Goal: Information Seeking & Learning: Find specific fact

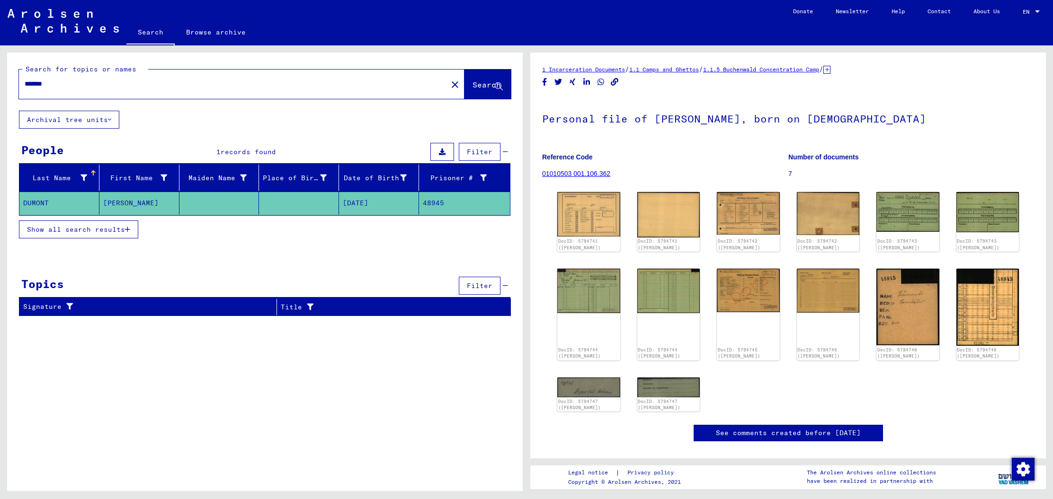
drag, startPoint x: 76, startPoint y: 85, endPoint x: 0, endPoint y: 70, distance: 77.6
click at [0, 70] on div "Search for topics or names ******* close Search Archival tree units People 1 re…" at bounding box center [263, 268] width 526 height 446
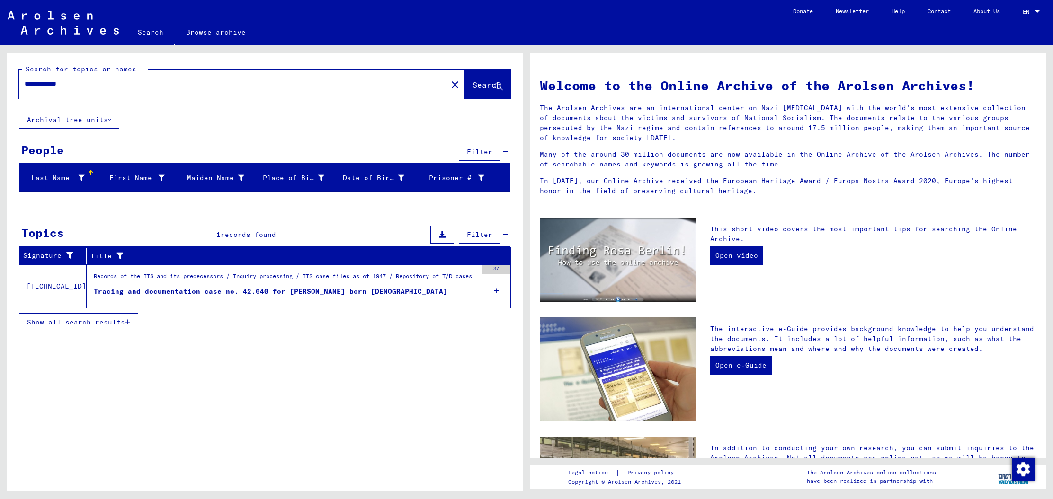
type input "**********"
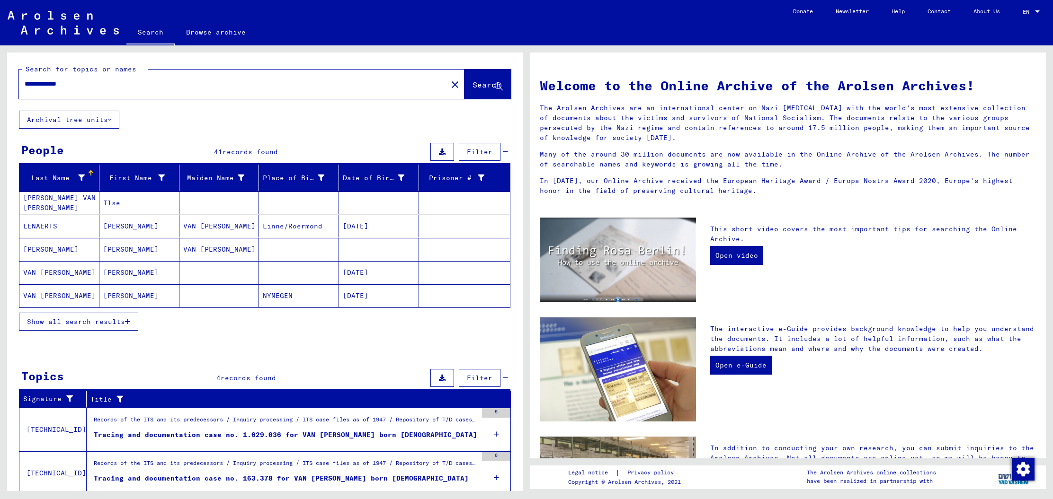
click at [106, 326] on button "Show all search results" at bounding box center [78, 322] width 119 height 18
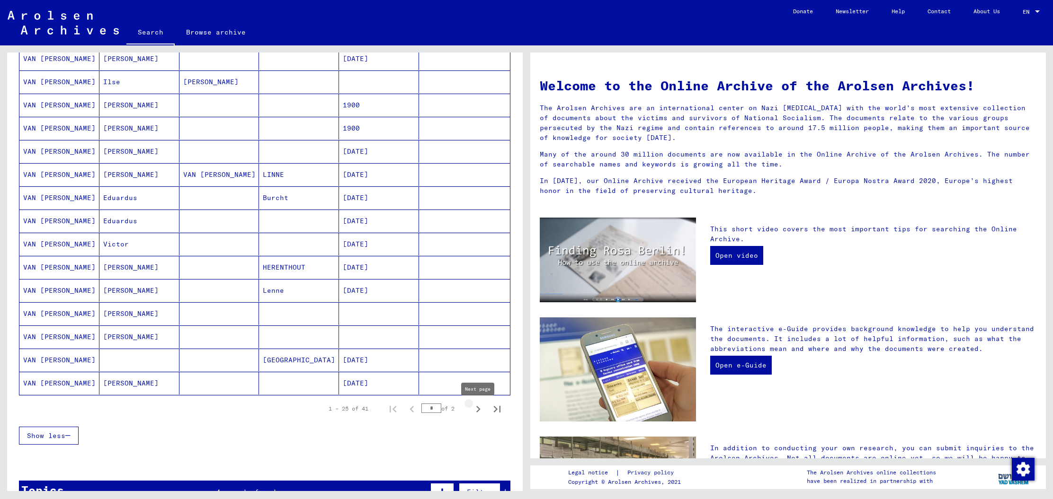
scroll to position [379, 0]
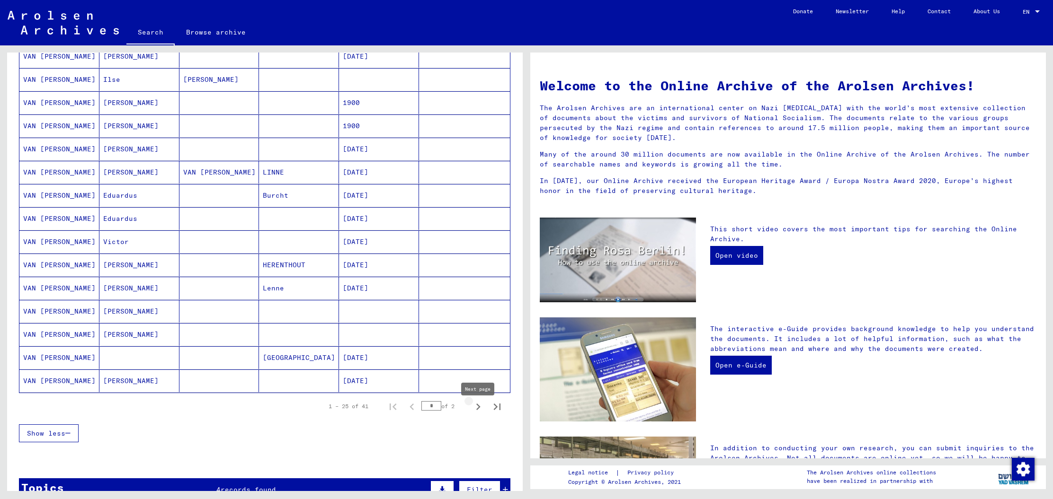
click at [477, 411] on icon "Next page" at bounding box center [477, 406] width 13 height 13
type input "*"
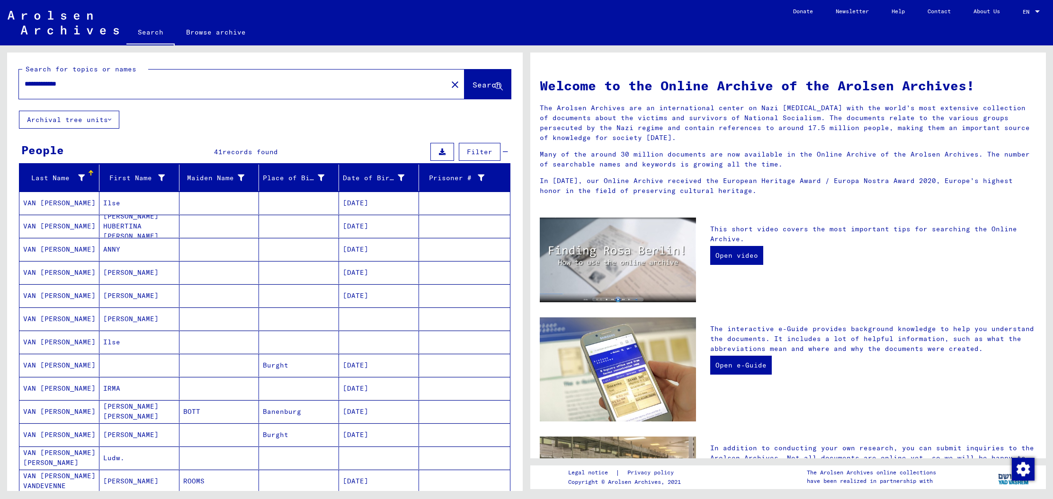
scroll to position [0, 0]
click at [55, 83] on input "**********" at bounding box center [230, 84] width 411 height 10
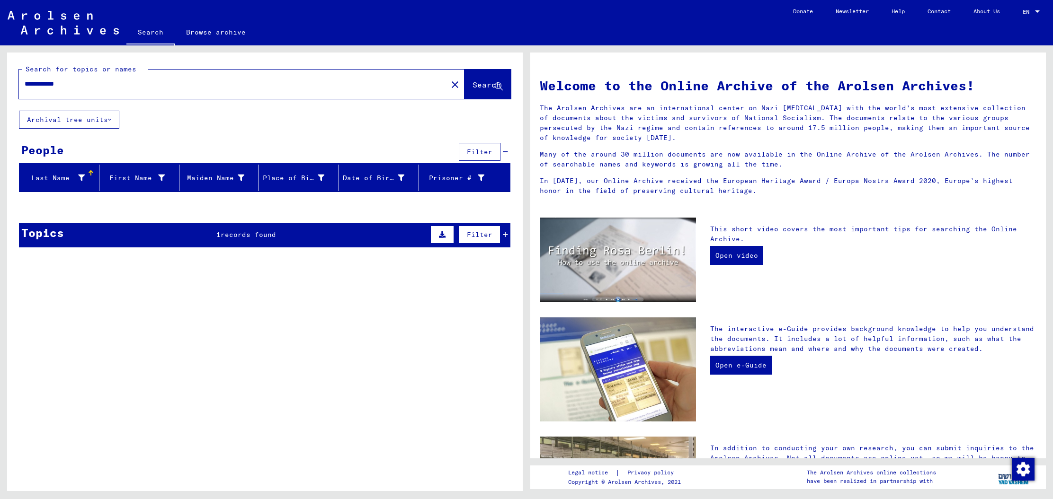
click at [42, 84] on input "**********" at bounding box center [230, 84] width 411 height 10
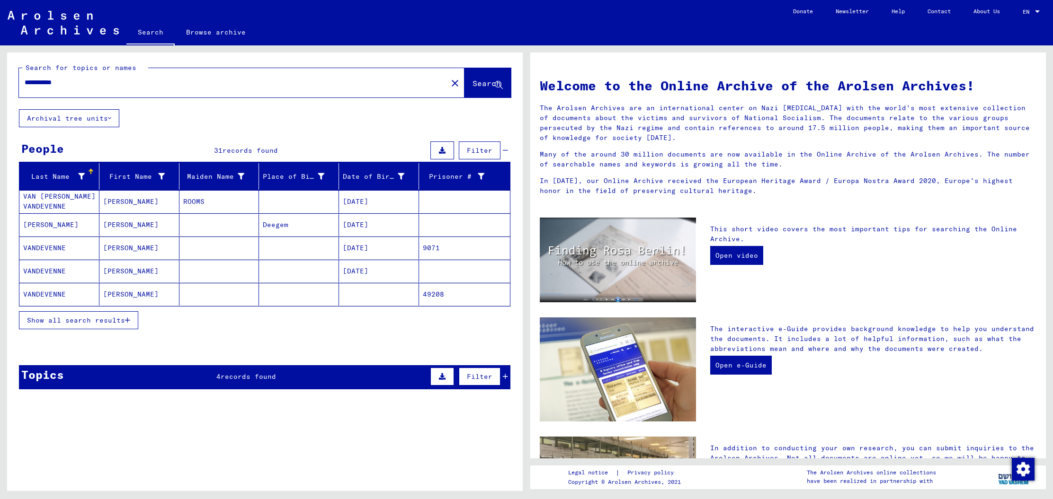
click at [429, 246] on mat-cell "9071" at bounding box center [464, 248] width 91 height 23
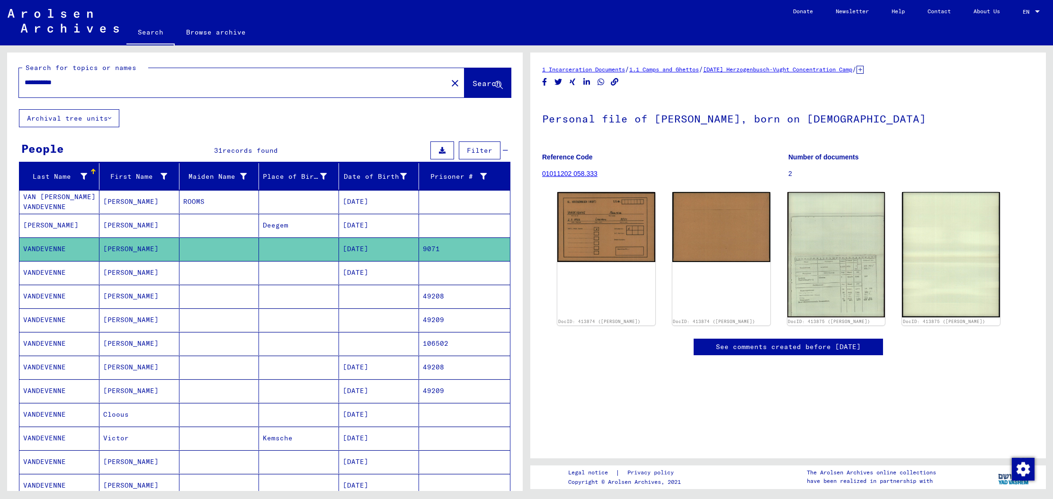
click at [384, 272] on mat-cell "[DATE]" at bounding box center [379, 272] width 80 height 23
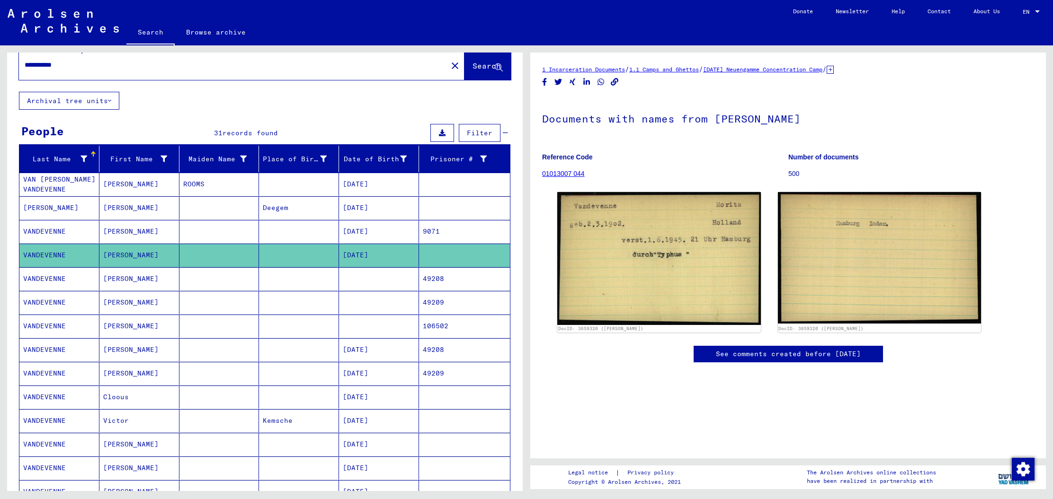
scroll to position [19, 0]
click at [438, 279] on mat-cell "49208" at bounding box center [464, 278] width 91 height 23
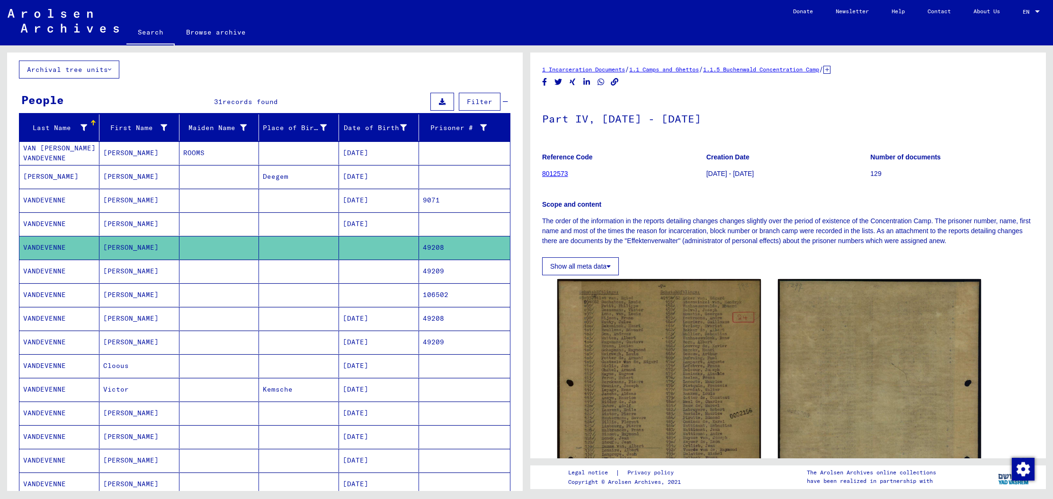
scroll to position [62, 0]
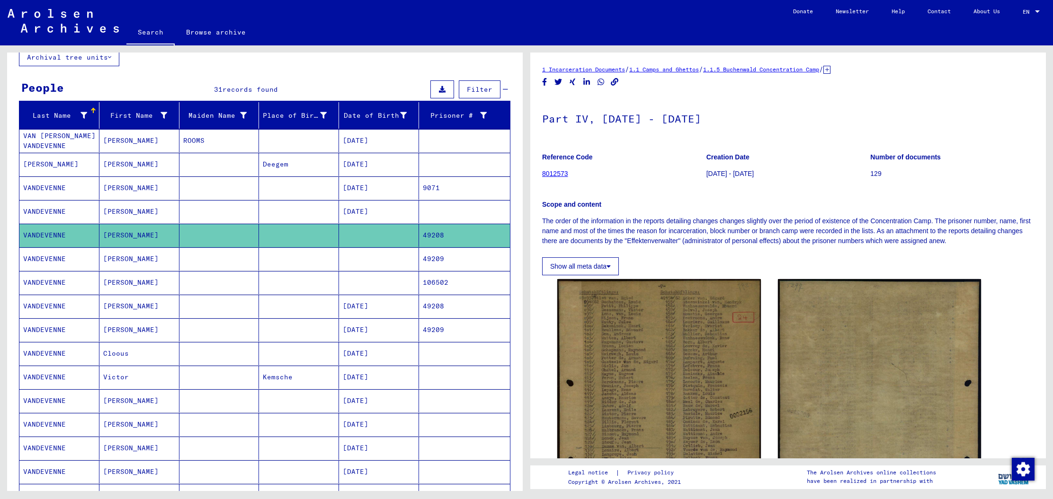
click at [440, 258] on mat-cell "49209" at bounding box center [464, 259] width 91 height 23
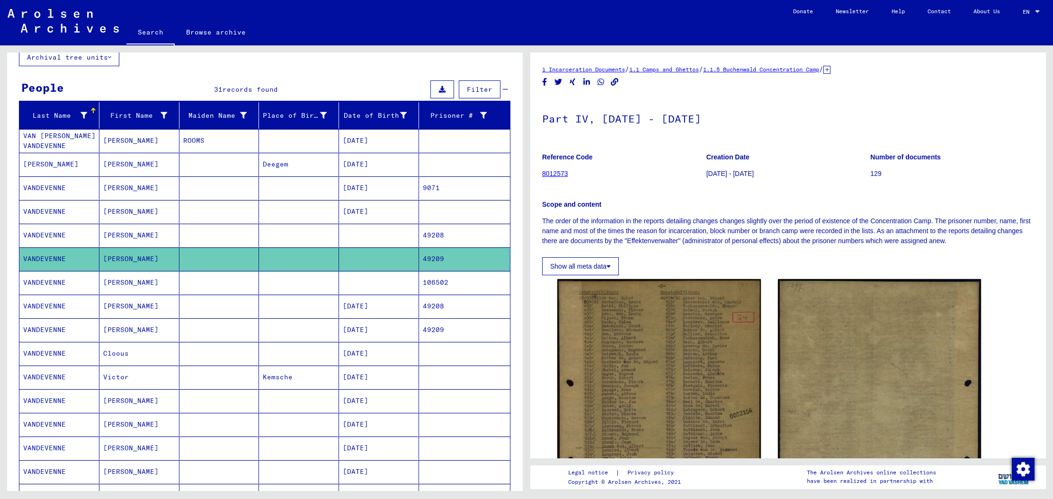
click at [441, 277] on mat-cell "106502" at bounding box center [464, 282] width 91 height 23
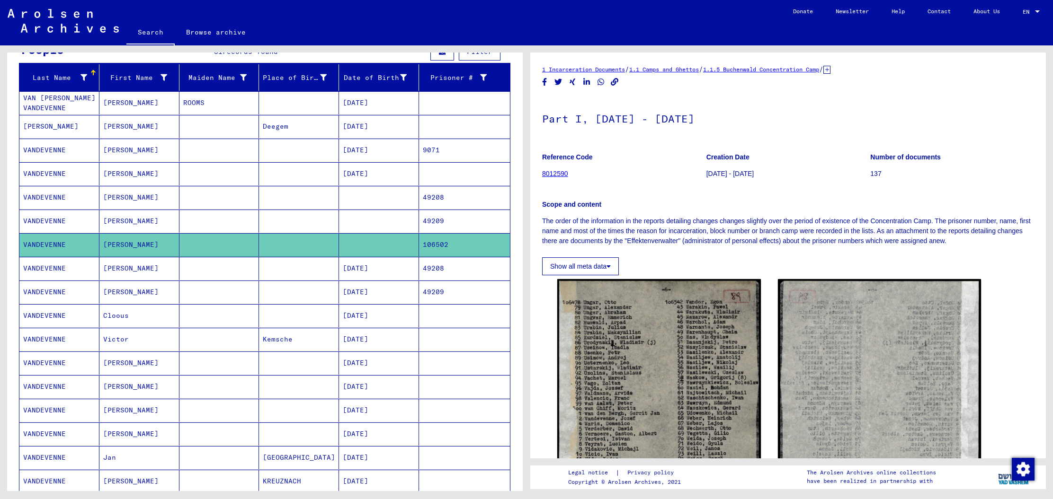
scroll to position [101, 0]
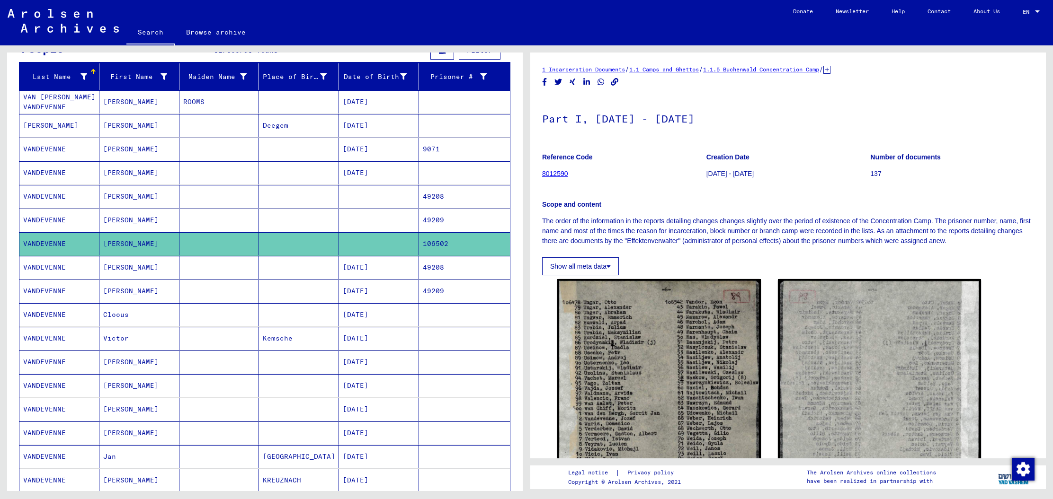
click at [440, 267] on mat-cell "49208" at bounding box center [464, 267] width 91 height 23
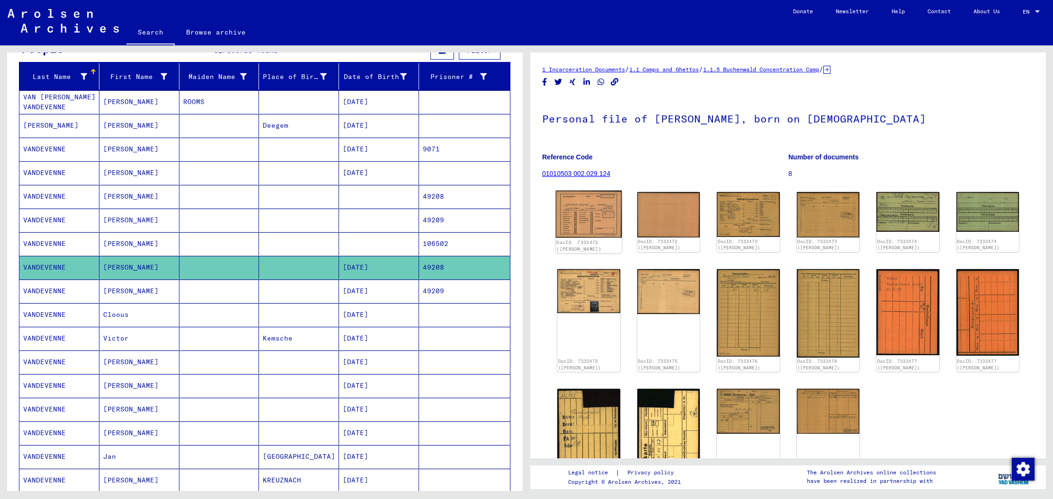
click at [590, 223] on img at bounding box center [589, 214] width 66 height 47
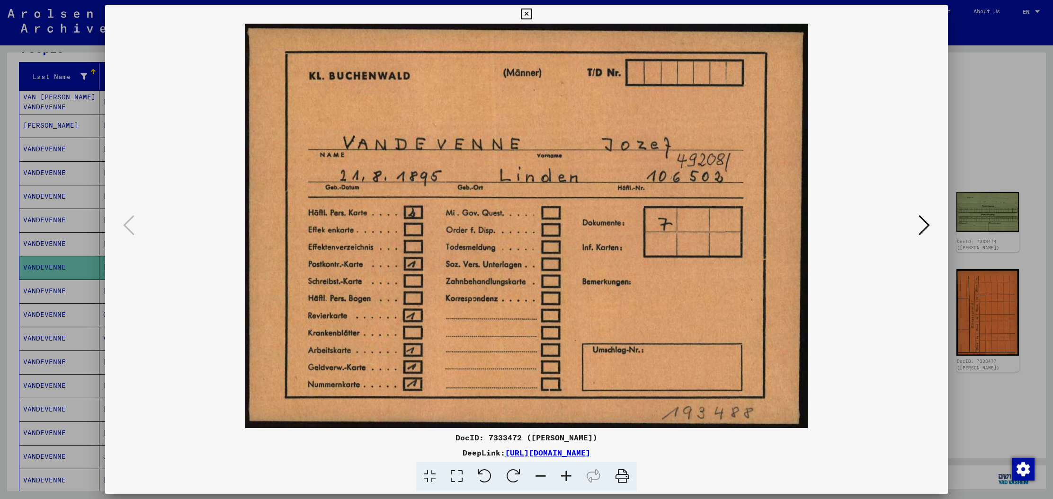
click at [922, 225] on icon at bounding box center [923, 225] width 11 height 23
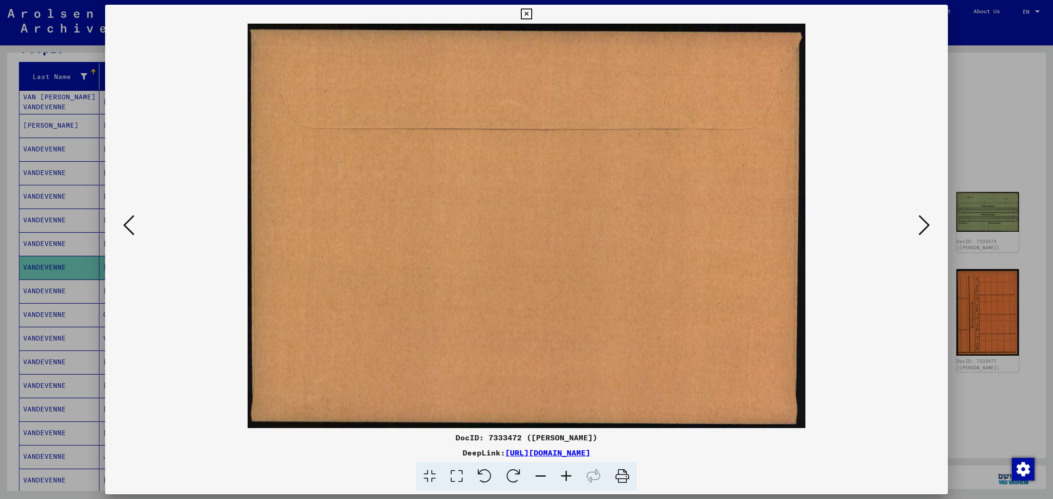
click at [922, 225] on icon at bounding box center [923, 225] width 11 height 23
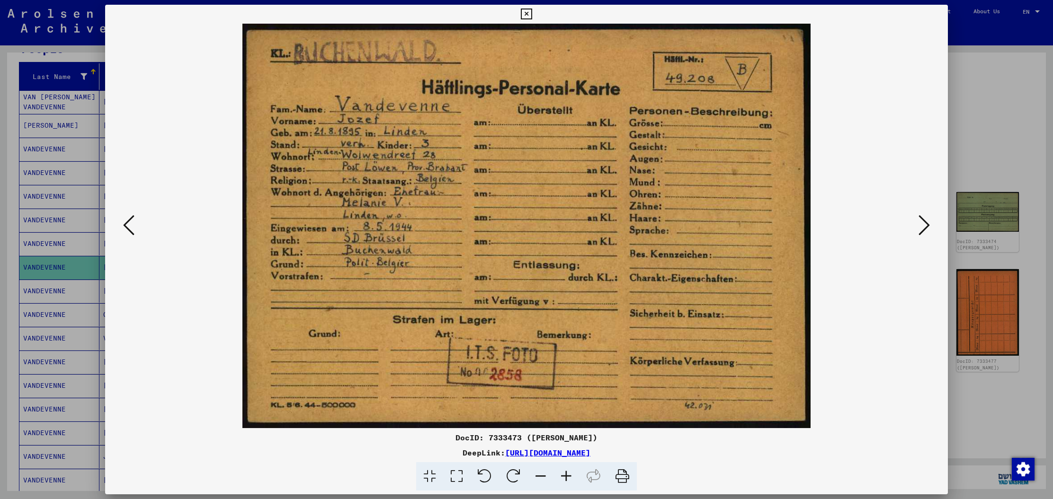
click at [921, 229] on icon at bounding box center [923, 225] width 11 height 23
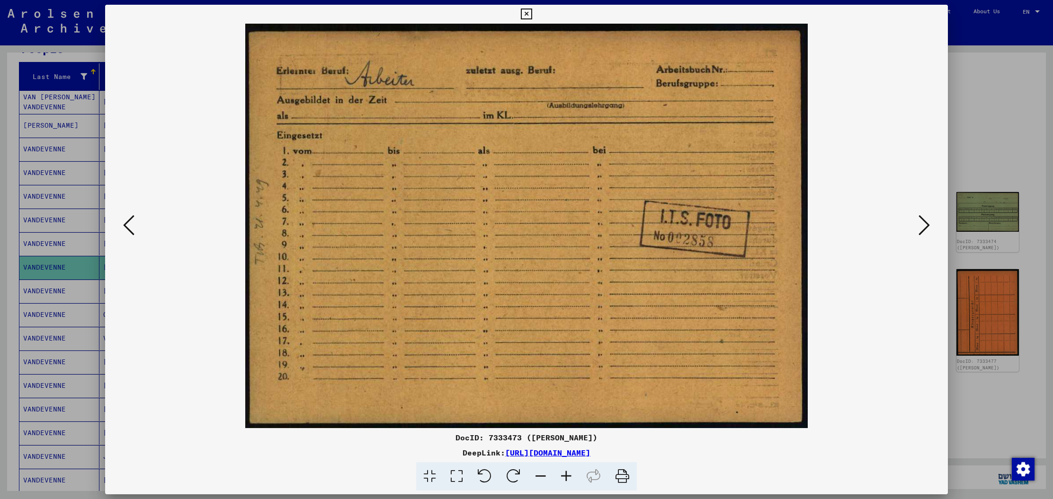
click at [921, 229] on icon at bounding box center [923, 225] width 11 height 23
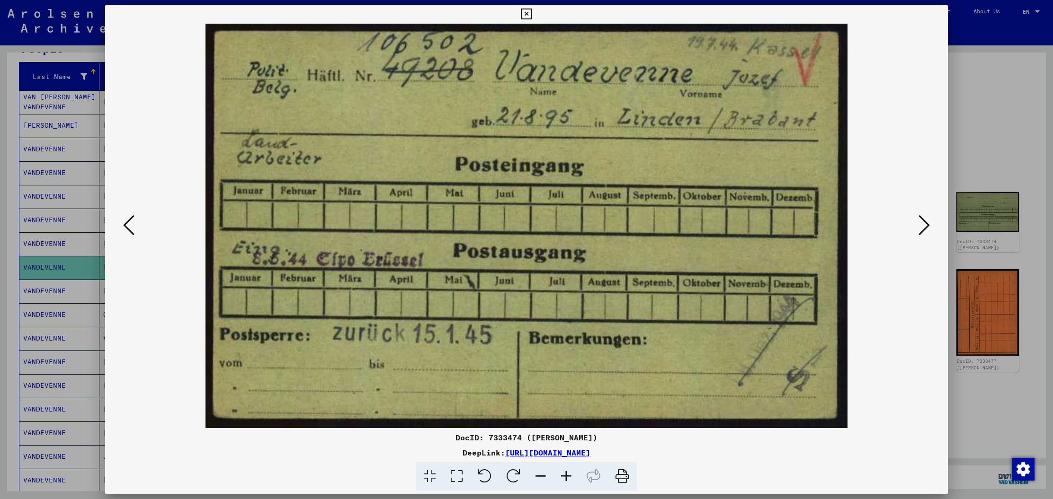
click at [921, 229] on icon at bounding box center [923, 225] width 11 height 23
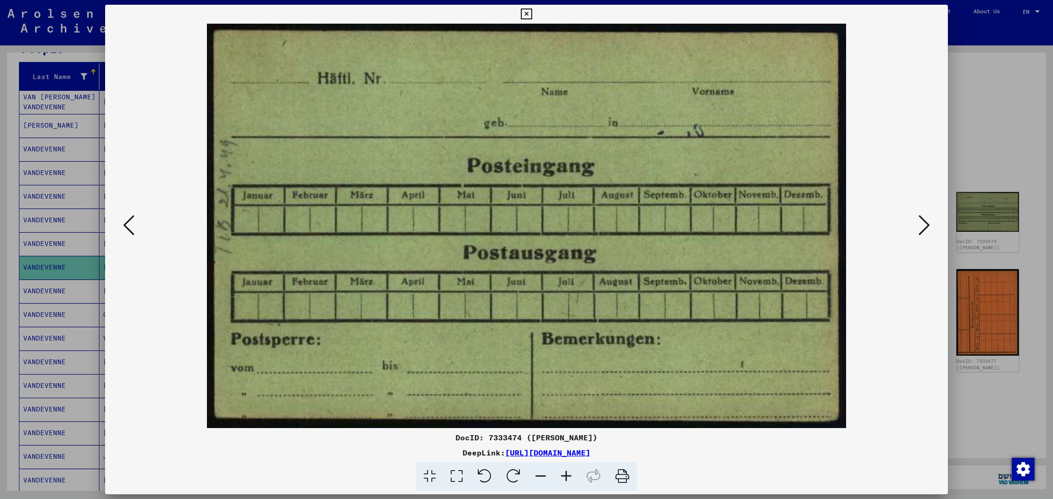
click at [921, 229] on icon at bounding box center [923, 225] width 11 height 23
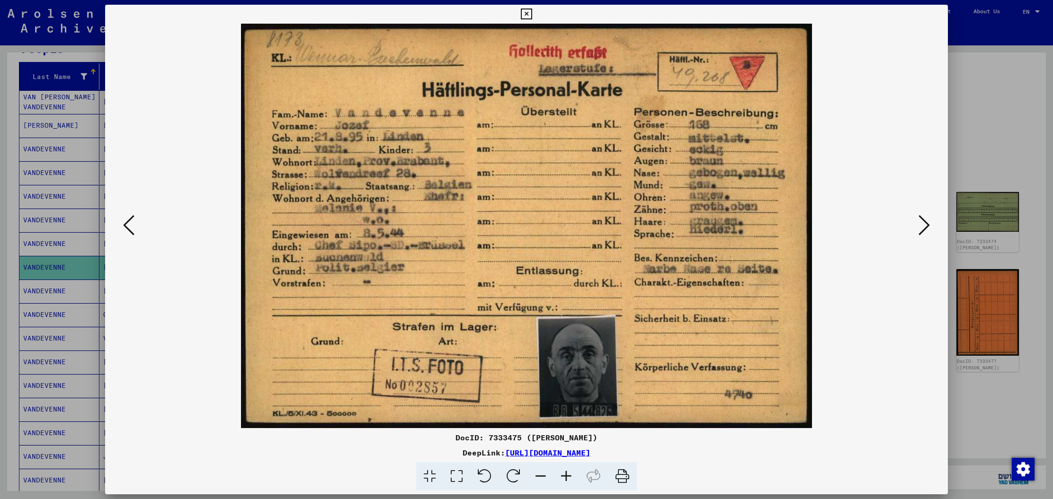
click at [921, 229] on icon at bounding box center [923, 225] width 11 height 23
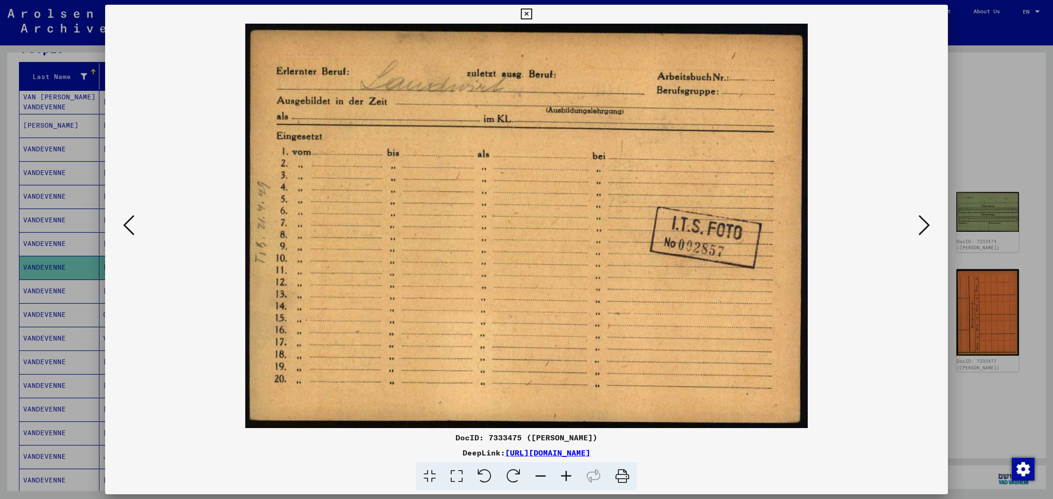
click at [921, 229] on icon at bounding box center [923, 225] width 11 height 23
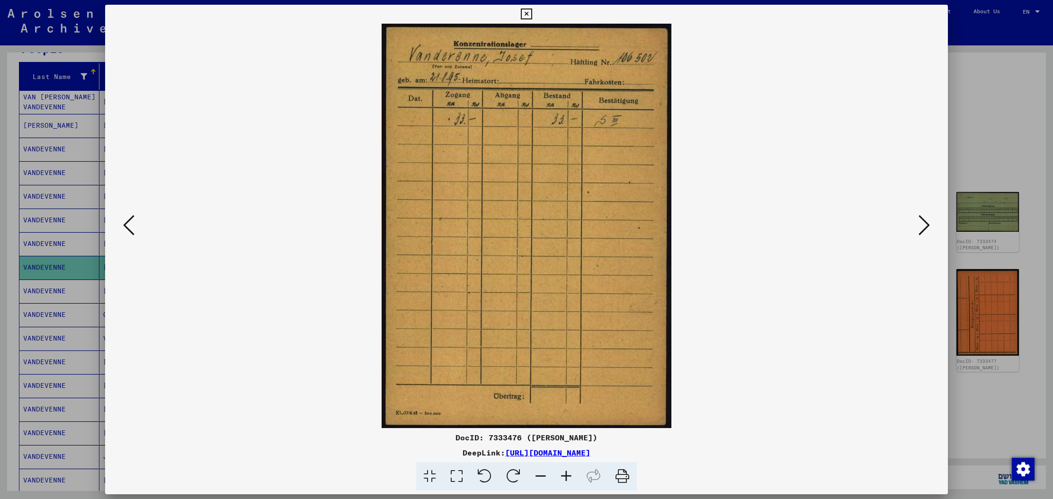
click at [921, 229] on icon at bounding box center [923, 225] width 11 height 23
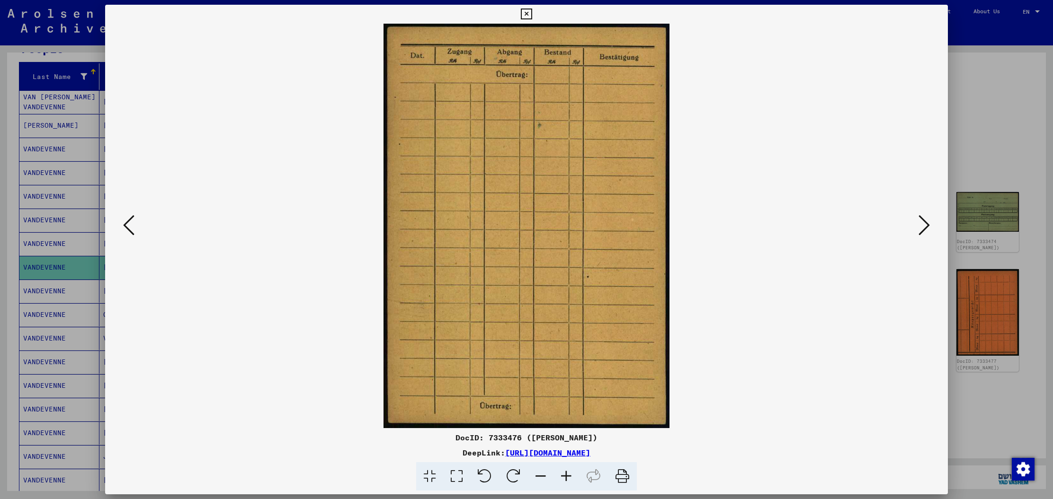
click at [923, 225] on icon at bounding box center [923, 225] width 11 height 23
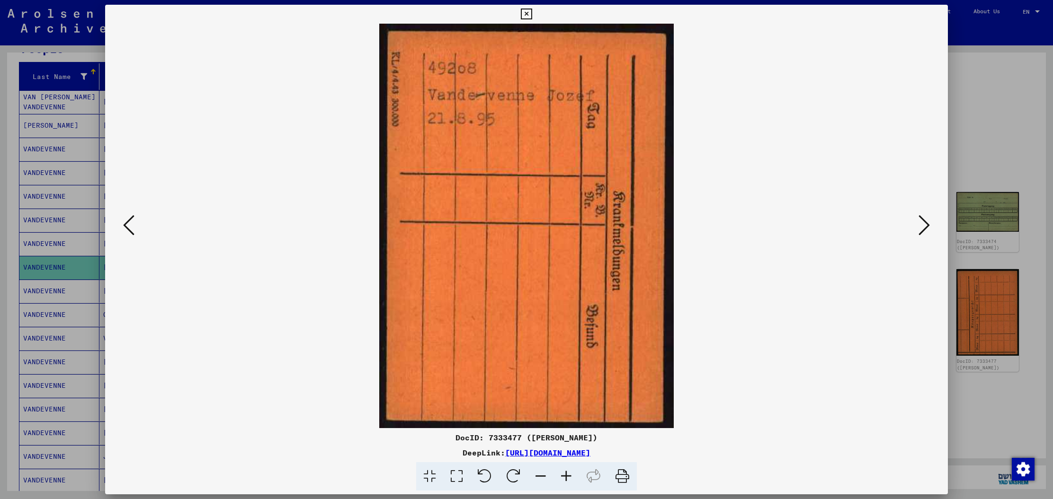
click at [923, 225] on icon at bounding box center [923, 225] width 11 height 23
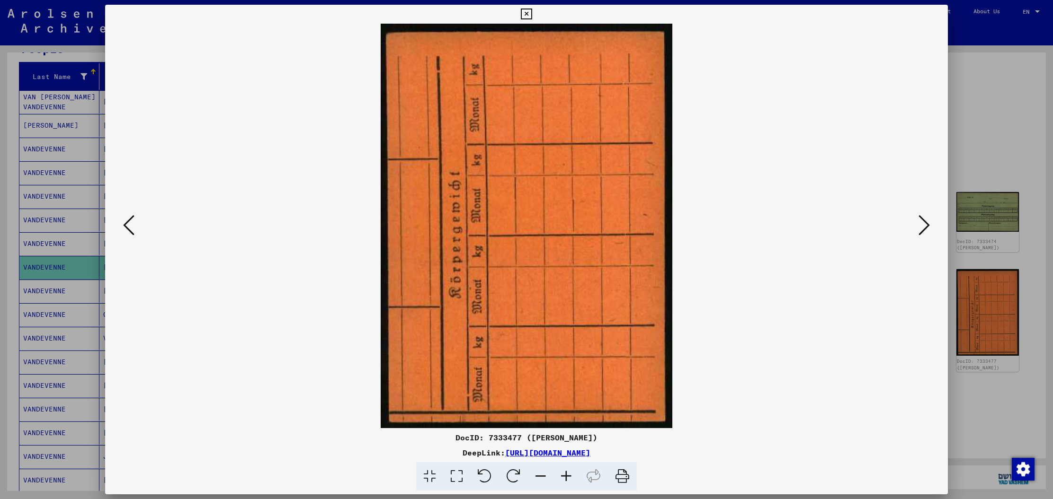
click at [923, 225] on icon at bounding box center [923, 225] width 11 height 23
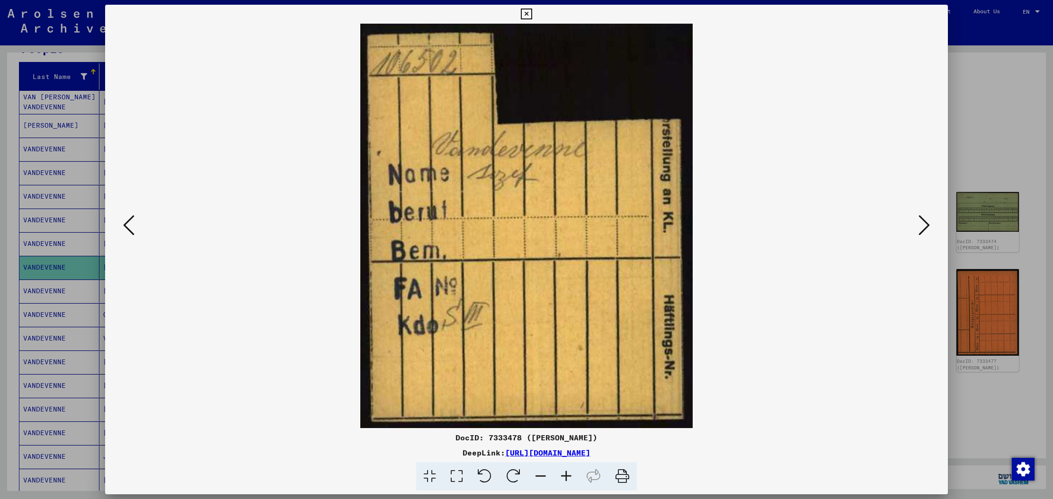
click at [923, 225] on icon at bounding box center [923, 225] width 11 height 23
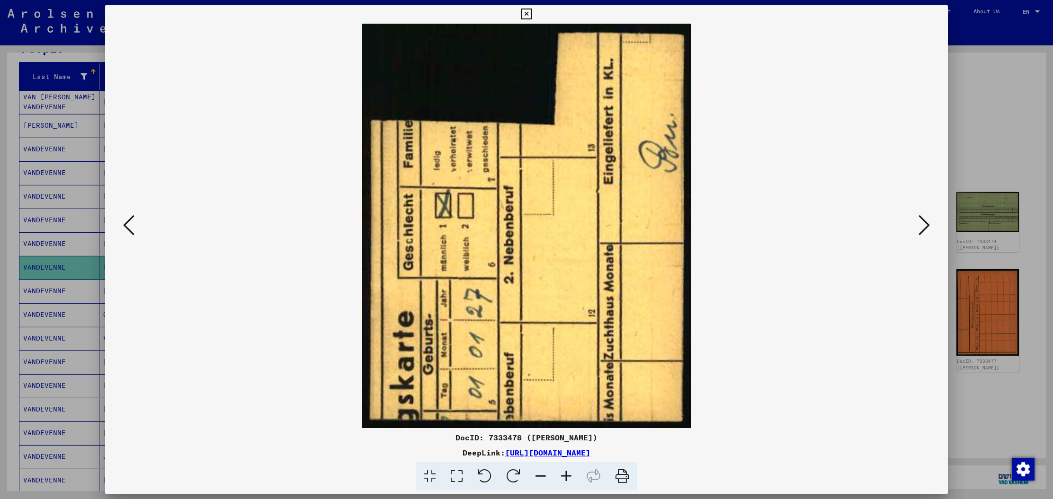
click at [923, 225] on icon at bounding box center [923, 225] width 11 height 23
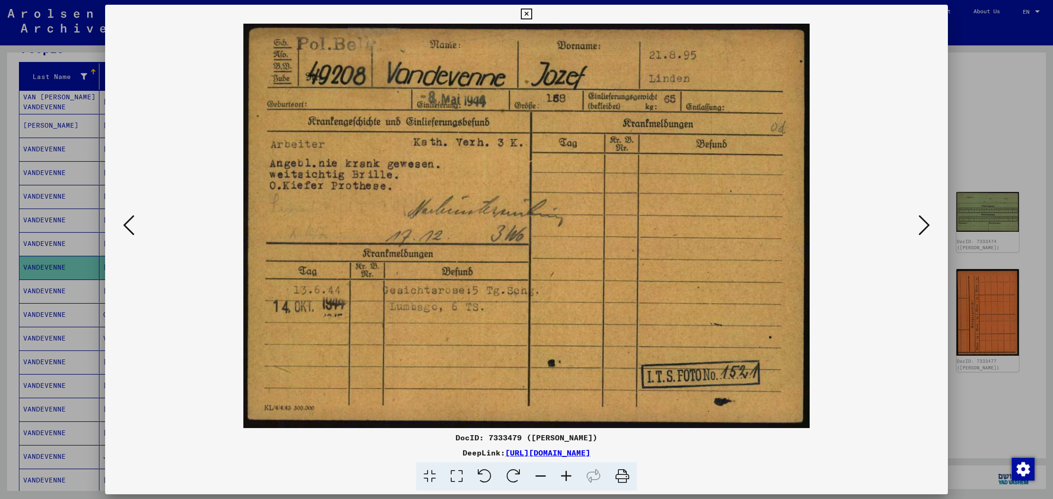
click at [923, 225] on icon at bounding box center [923, 225] width 11 height 23
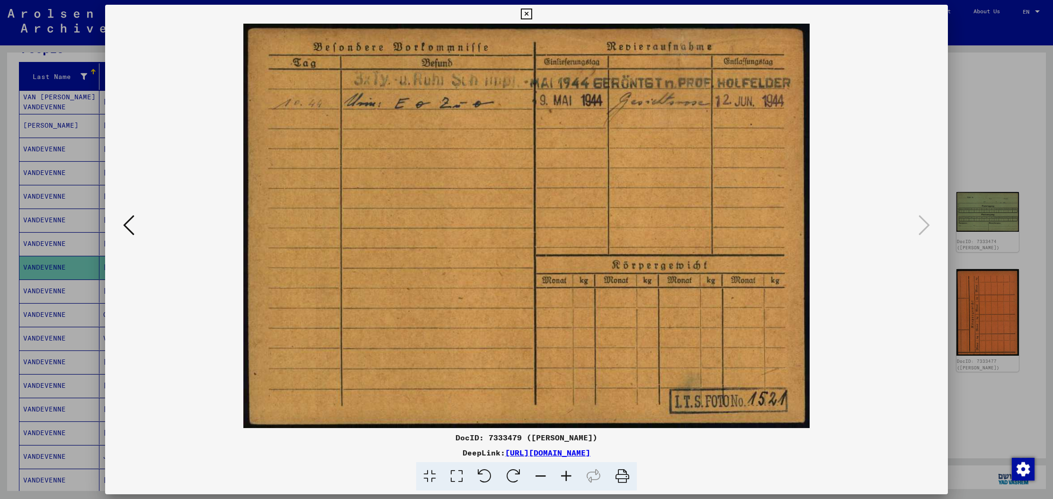
click at [67, 260] on div at bounding box center [526, 249] width 1053 height 499
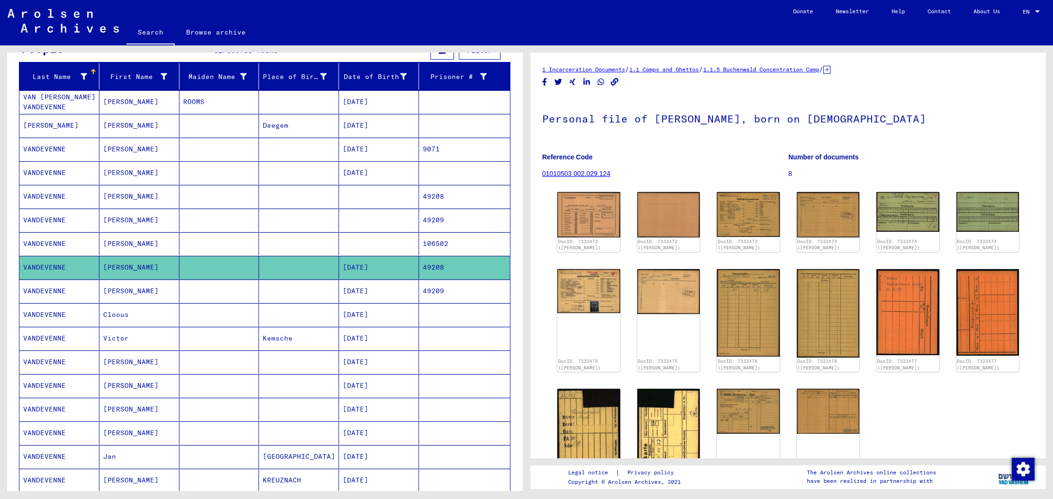
click at [434, 287] on mat-cell "49209" at bounding box center [464, 291] width 91 height 23
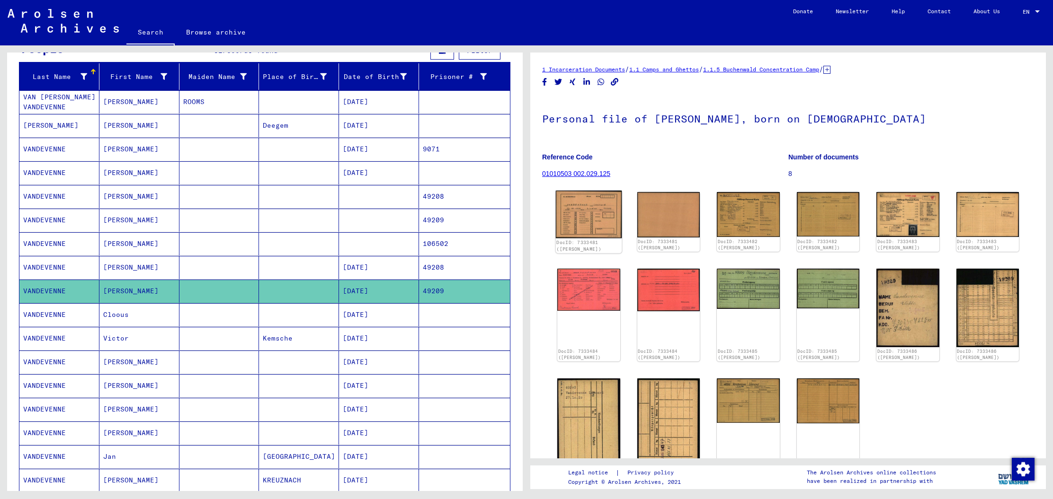
click at [597, 220] on img at bounding box center [589, 214] width 66 height 47
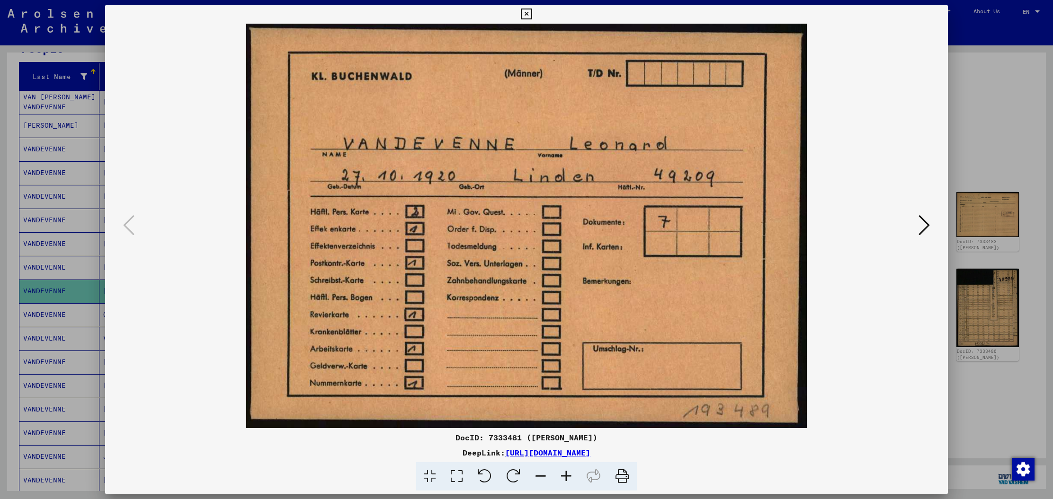
click at [921, 227] on icon at bounding box center [923, 225] width 11 height 23
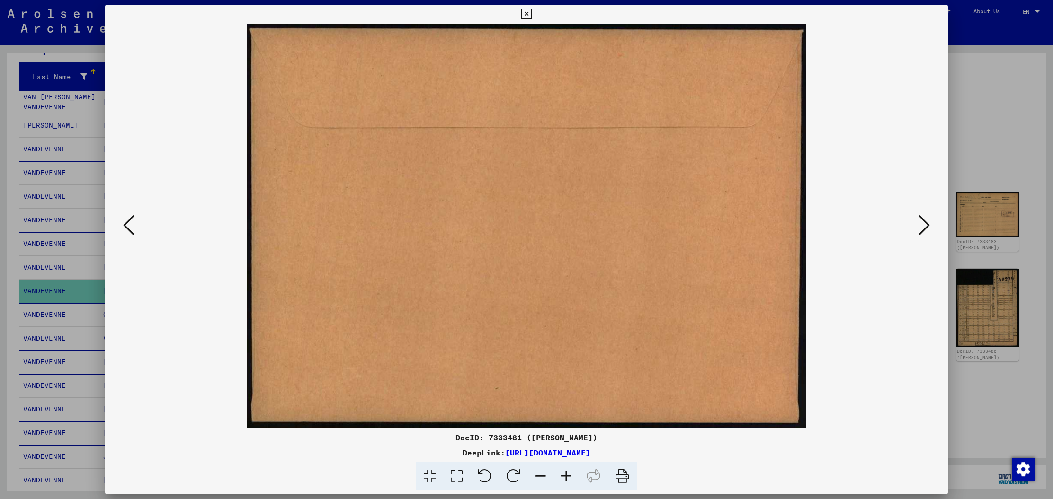
click at [921, 227] on icon at bounding box center [923, 225] width 11 height 23
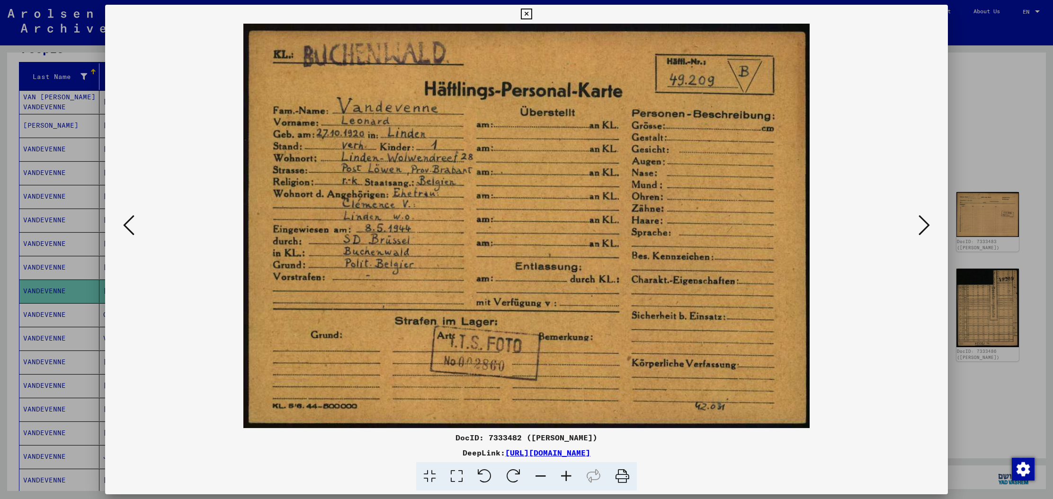
click at [921, 227] on icon at bounding box center [923, 225] width 11 height 23
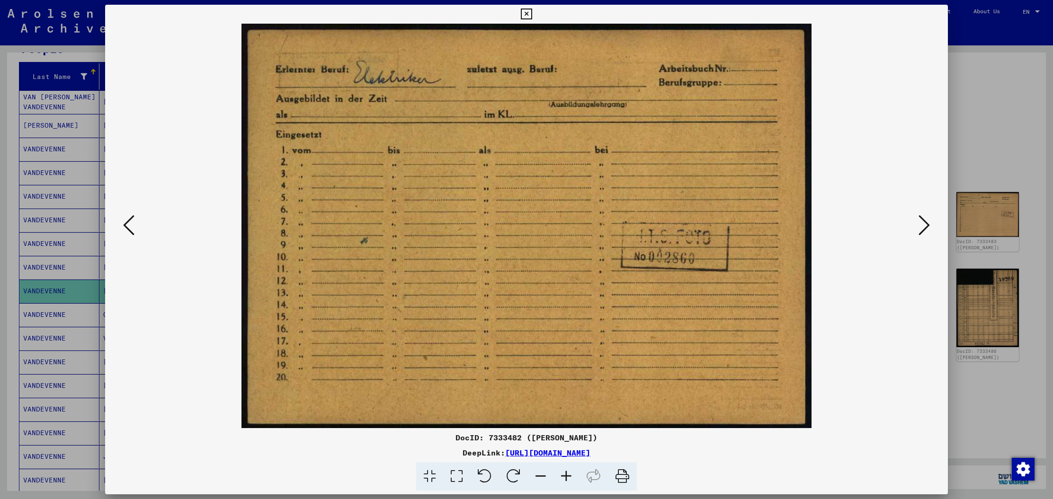
click at [921, 227] on icon at bounding box center [923, 225] width 11 height 23
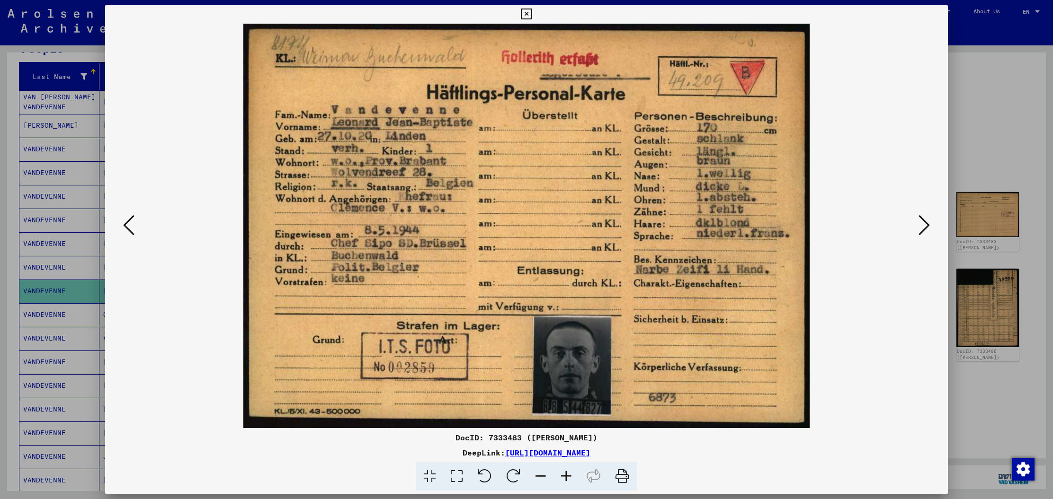
click at [921, 227] on icon at bounding box center [923, 225] width 11 height 23
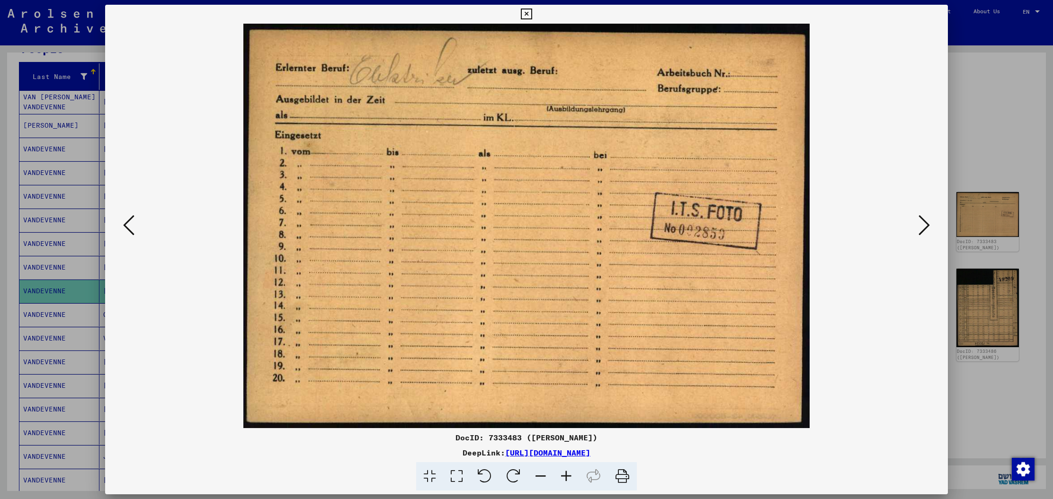
click at [921, 227] on icon at bounding box center [923, 225] width 11 height 23
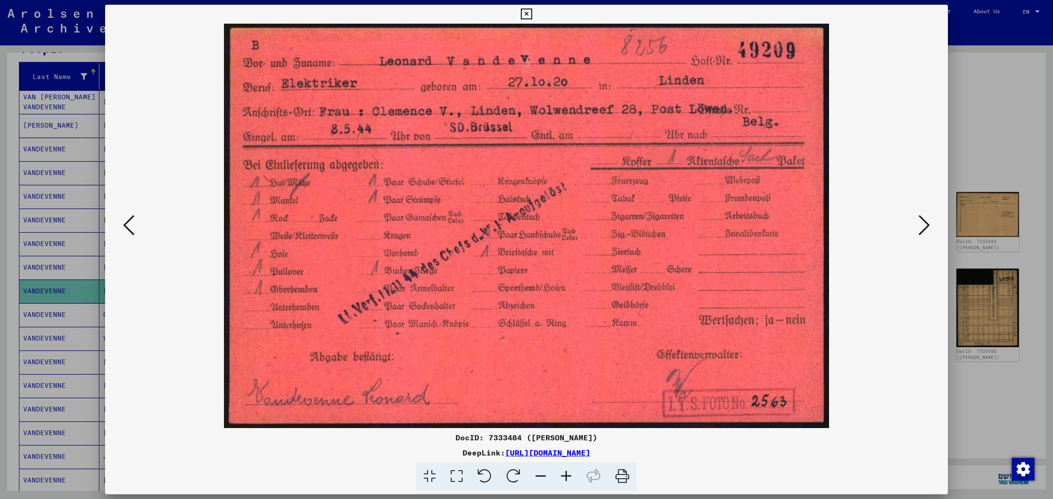
click at [921, 227] on icon at bounding box center [923, 225] width 11 height 23
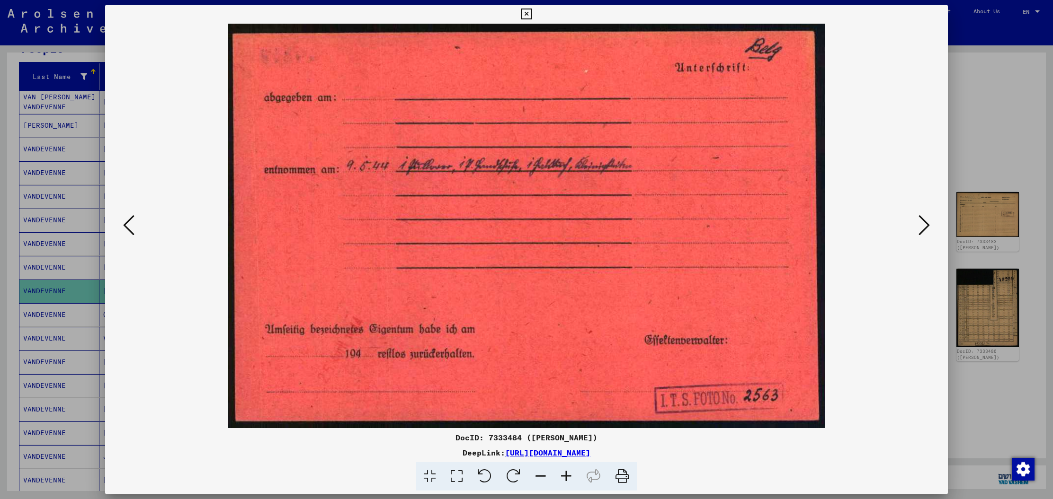
click at [921, 227] on icon at bounding box center [923, 225] width 11 height 23
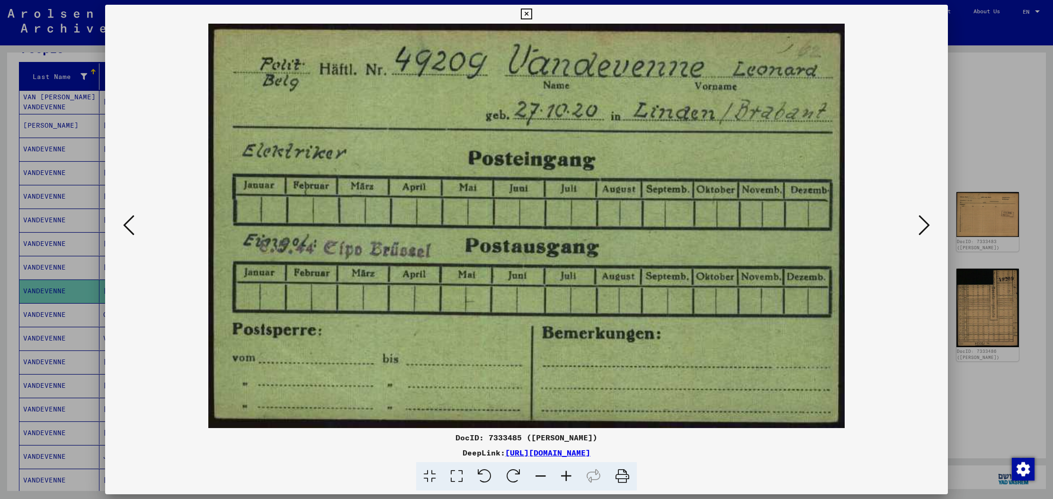
click at [921, 227] on icon at bounding box center [923, 225] width 11 height 23
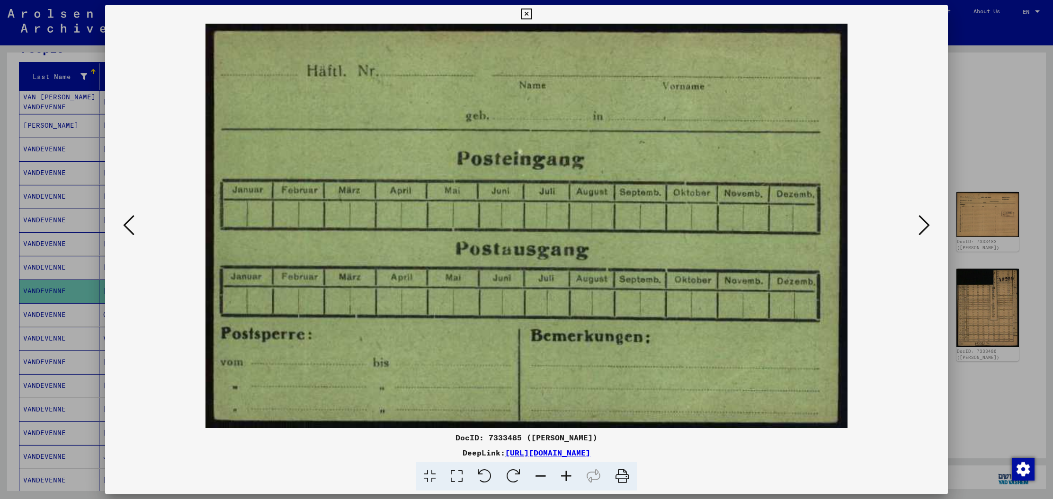
click at [921, 227] on icon at bounding box center [923, 225] width 11 height 23
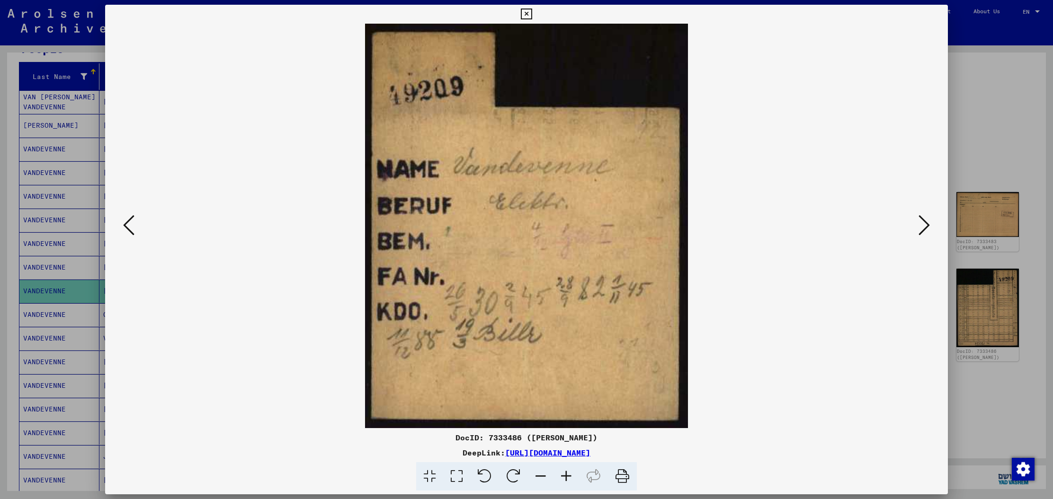
click at [921, 227] on icon at bounding box center [923, 225] width 11 height 23
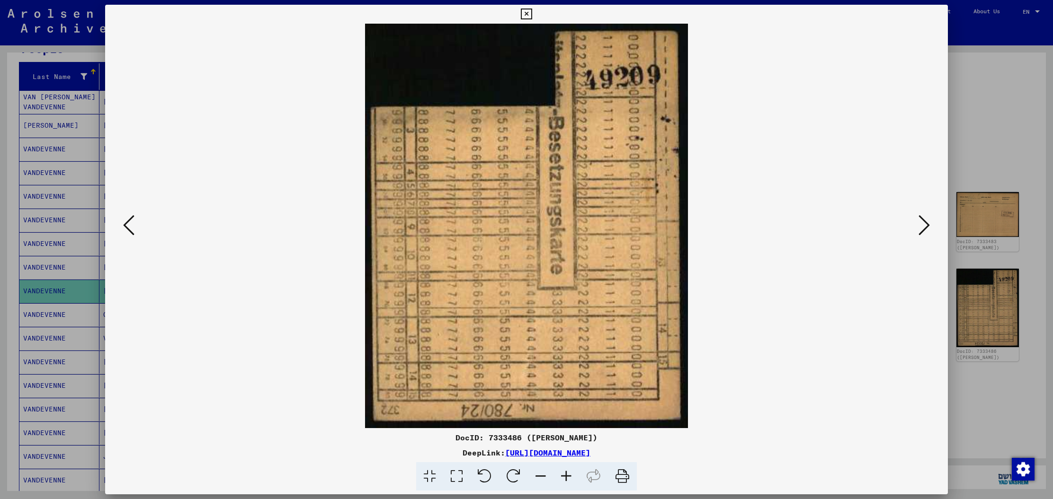
click at [921, 227] on icon at bounding box center [923, 225] width 11 height 23
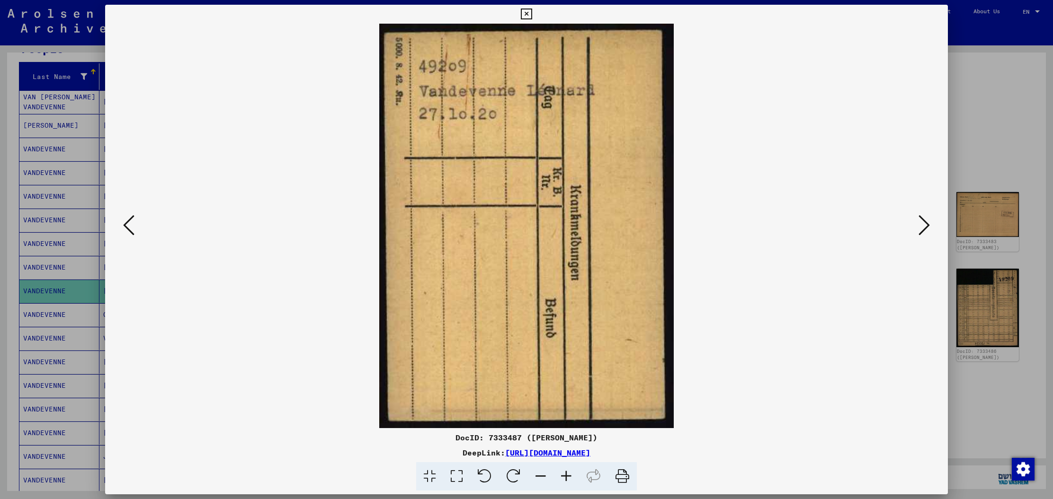
click at [921, 227] on icon at bounding box center [923, 225] width 11 height 23
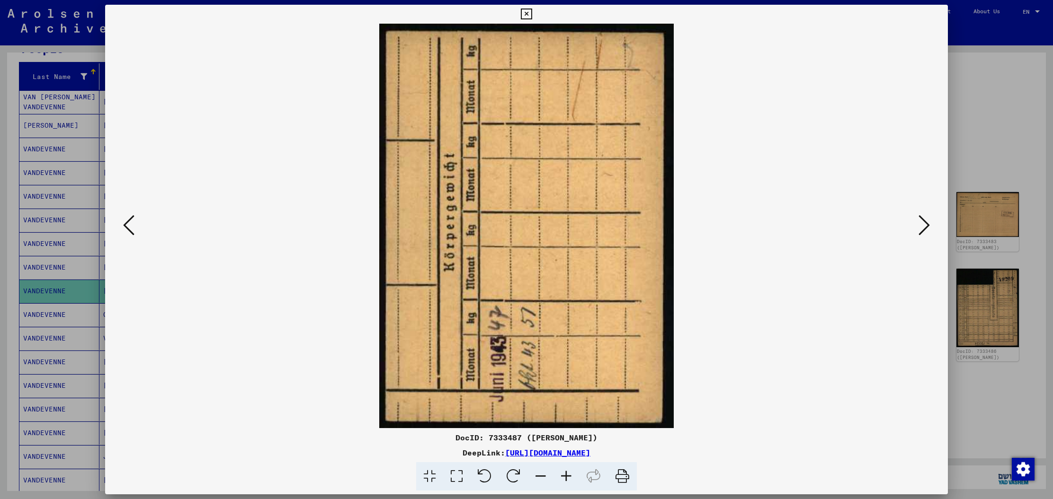
click at [921, 227] on icon at bounding box center [923, 225] width 11 height 23
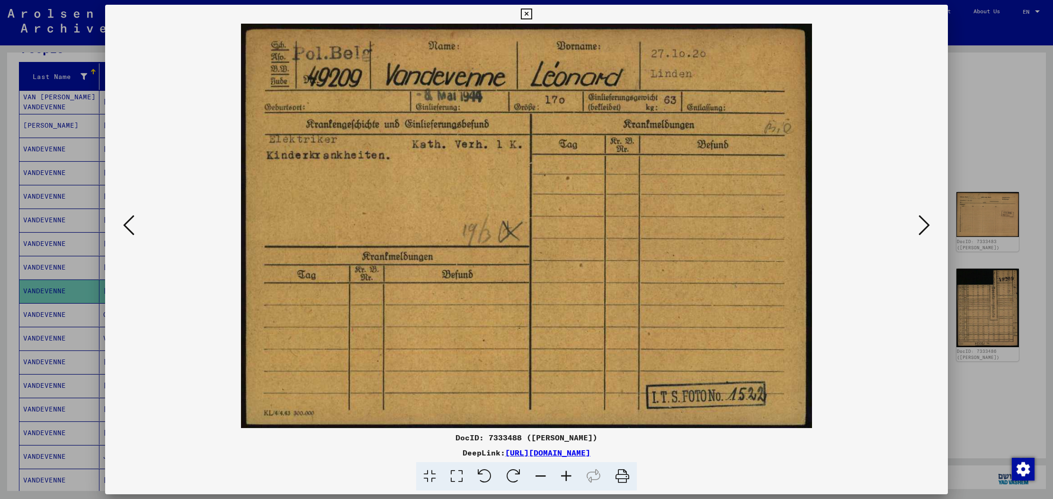
click at [921, 227] on icon at bounding box center [923, 225] width 11 height 23
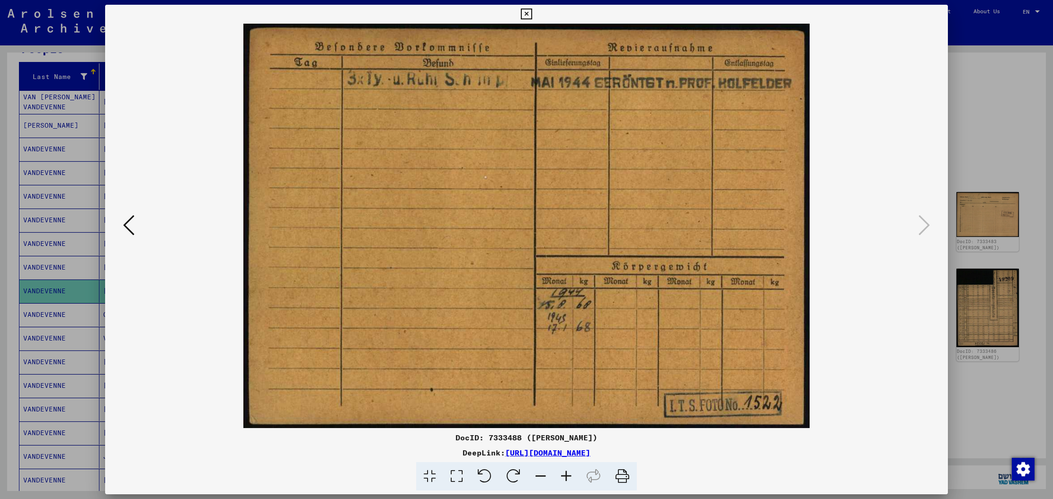
drag, startPoint x: 47, startPoint y: 293, endPoint x: 75, endPoint y: 295, distance: 28.0
click at [47, 293] on div at bounding box center [526, 249] width 1053 height 499
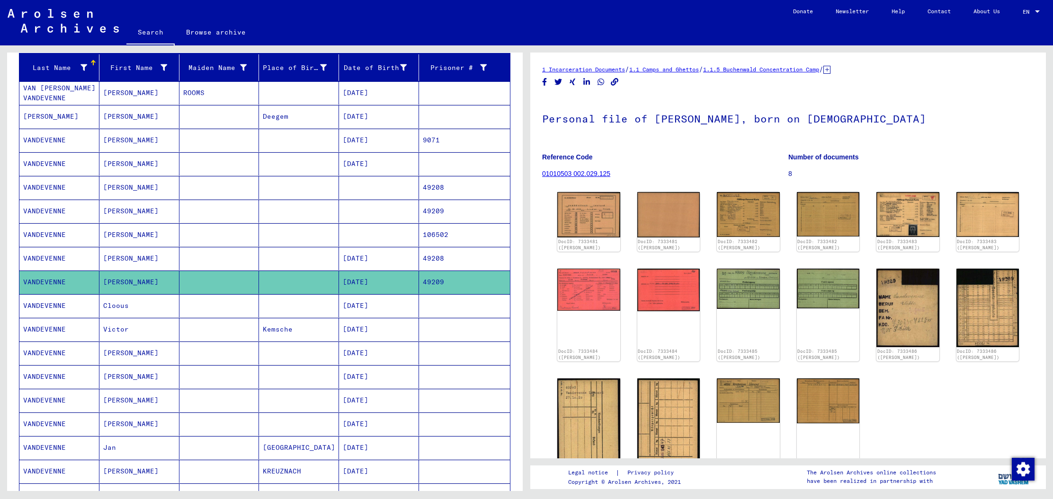
scroll to position [117, 0]
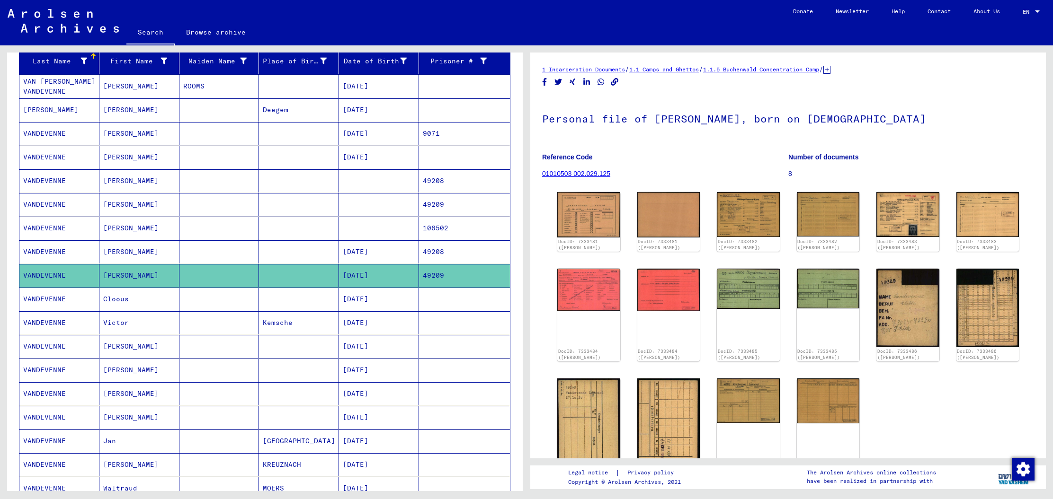
click at [431, 204] on mat-cell "49209" at bounding box center [464, 204] width 91 height 23
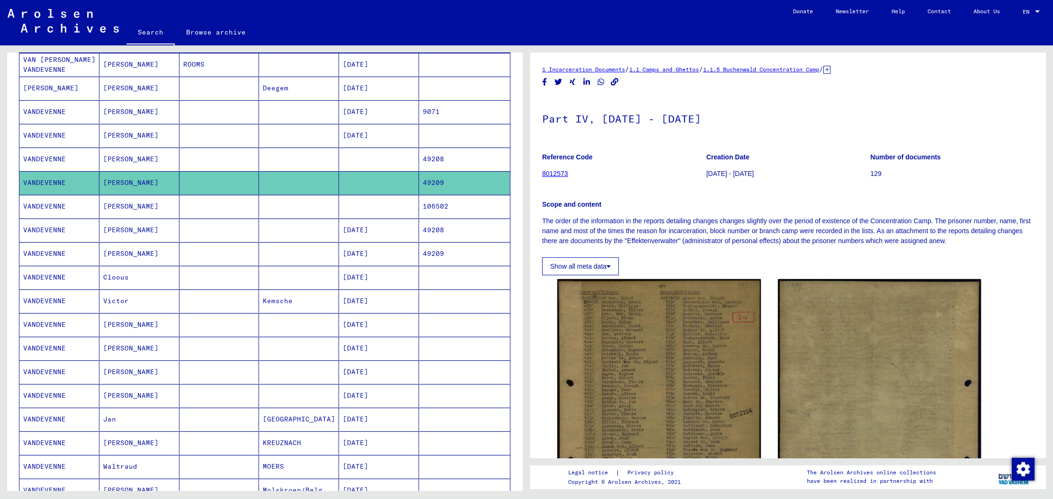
scroll to position [139, 0]
click at [377, 327] on mat-cell "[DATE]" at bounding box center [379, 324] width 80 height 23
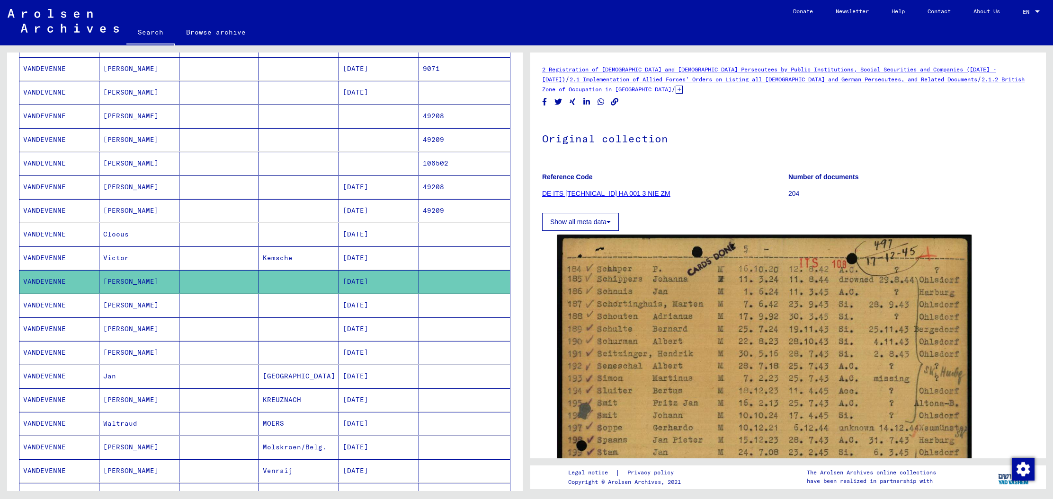
scroll to position [187, 0]
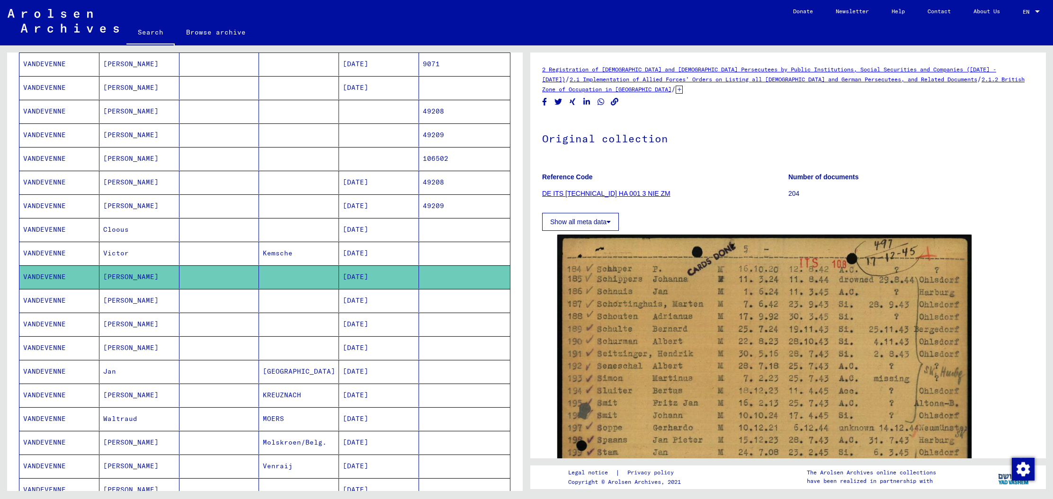
click at [379, 297] on mat-cell "[DATE]" at bounding box center [379, 300] width 80 height 23
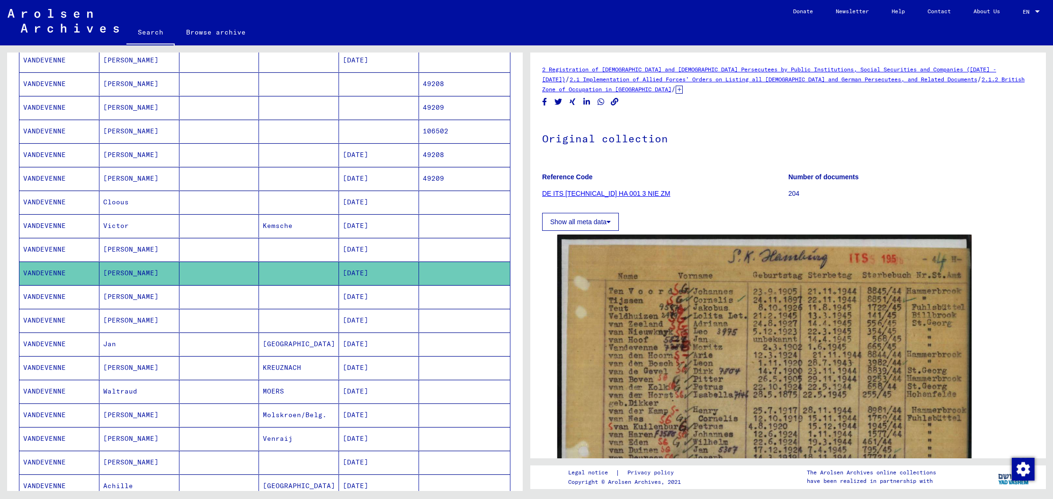
scroll to position [215, 0]
click at [378, 297] on mat-cell "[DATE]" at bounding box center [379, 295] width 80 height 23
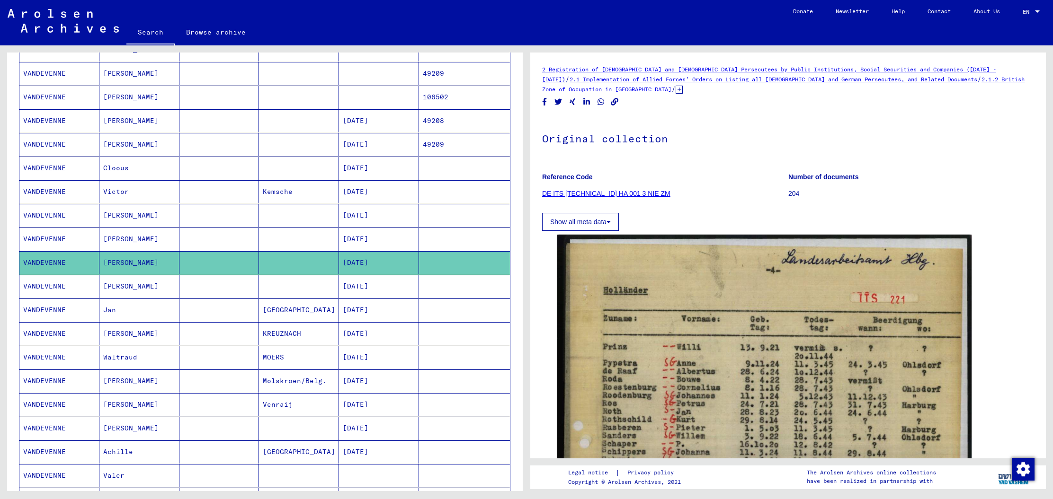
scroll to position [254, 0]
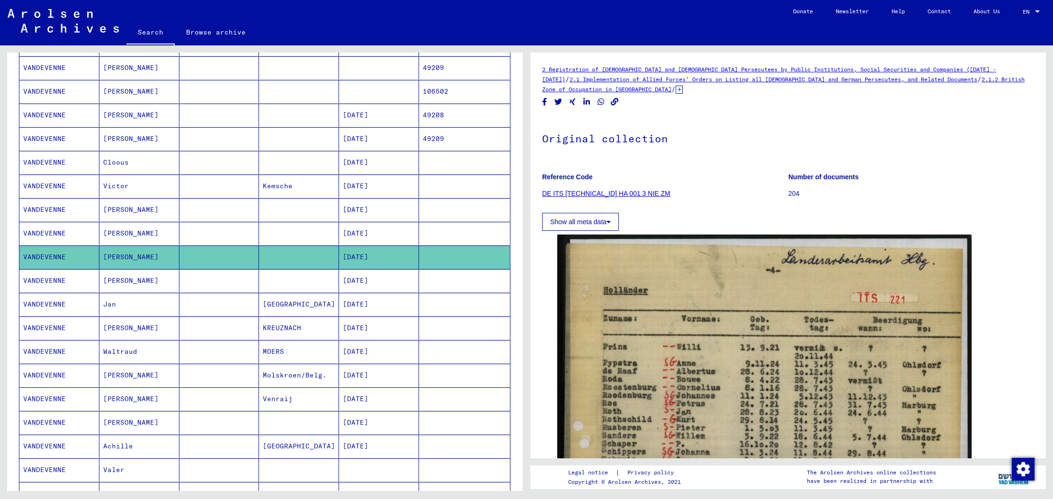
click at [379, 305] on mat-cell "[DATE]" at bounding box center [379, 304] width 80 height 23
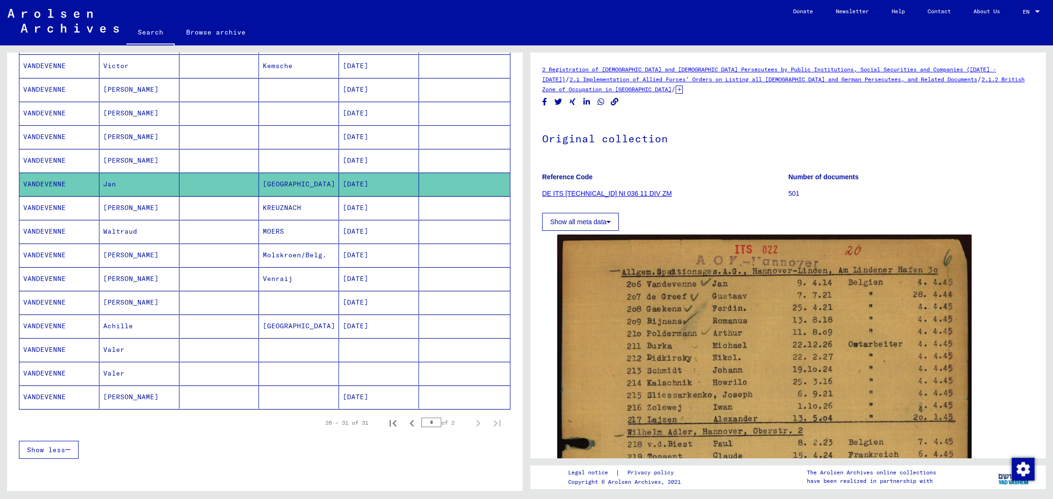
scroll to position [381, 0]
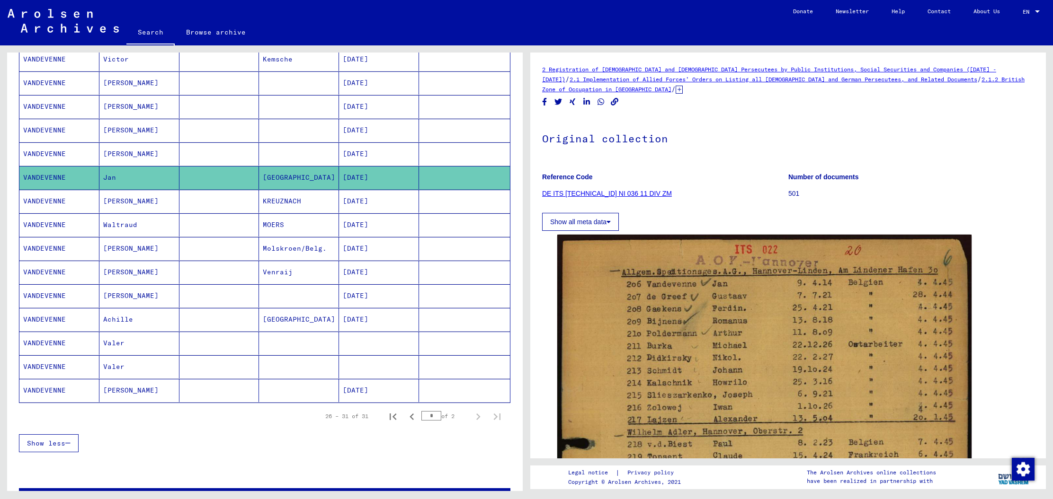
click at [374, 315] on mat-cell "[DATE]" at bounding box center [379, 319] width 80 height 23
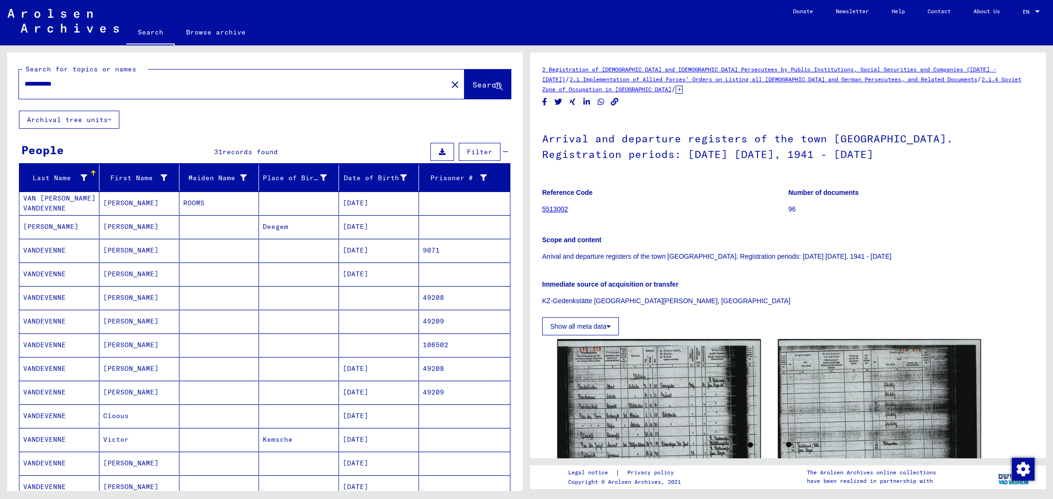
drag, startPoint x: 88, startPoint y: 85, endPoint x: 0, endPoint y: 54, distance: 92.7
click at [0, 55] on div "**********" at bounding box center [263, 268] width 526 height 446
type input "****"
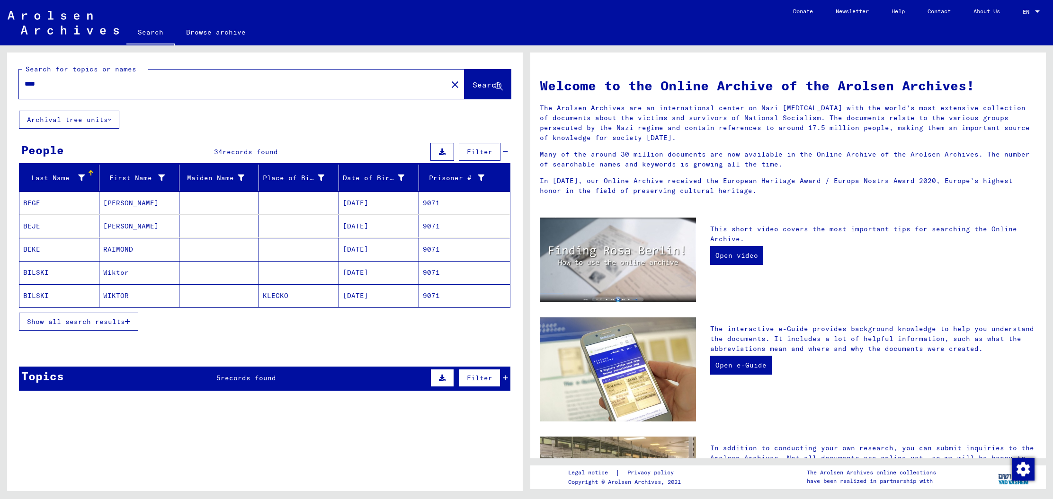
click at [103, 322] on span "Show all search results" at bounding box center [76, 322] width 98 height 9
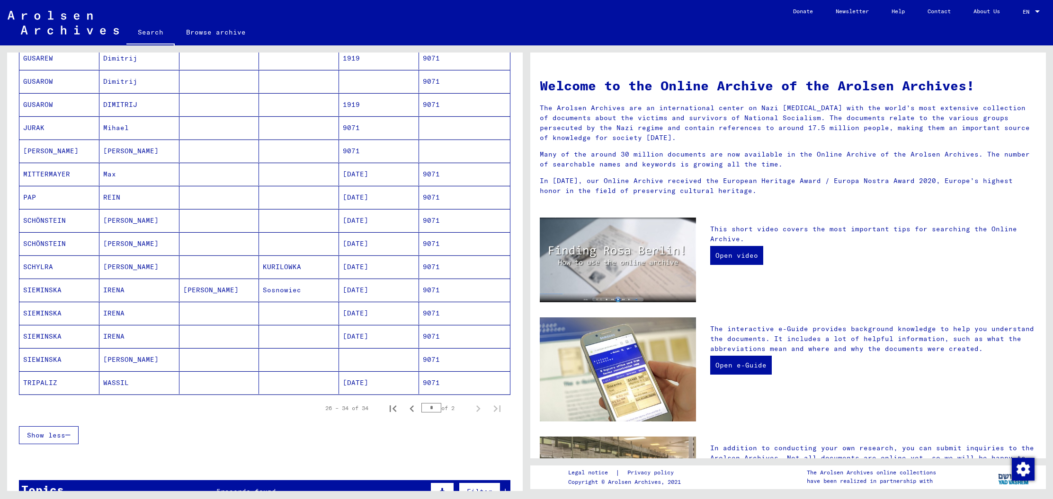
scroll to position [385, 0]
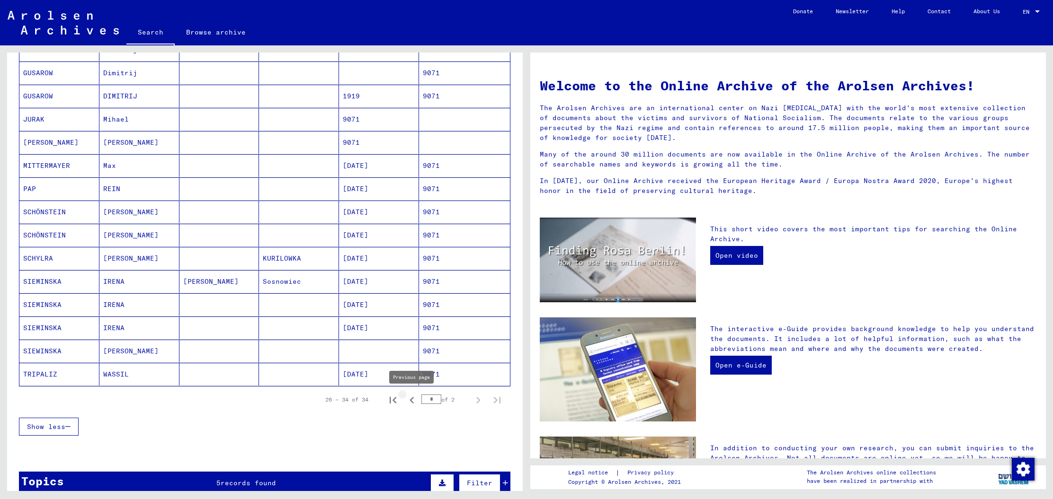
click at [412, 401] on icon "Previous page" at bounding box center [411, 400] width 13 height 13
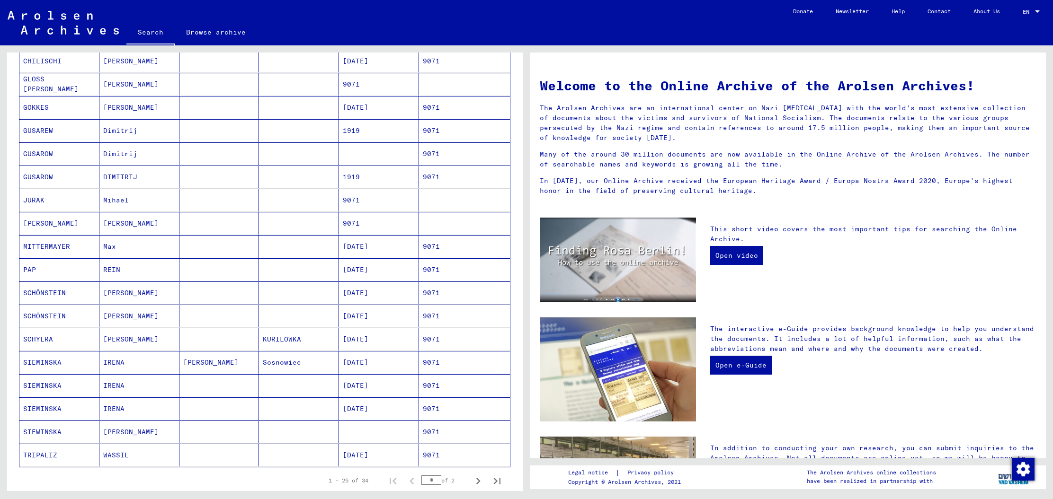
scroll to position [302, 0]
click at [478, 484] on icon "Next page" at bounding box center [478, 484] width 4 height 7
type input "*"
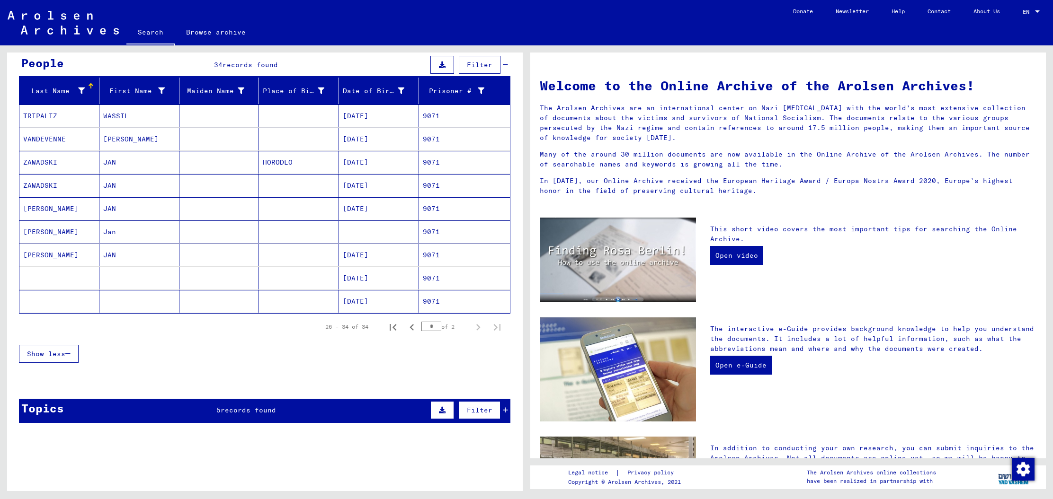
scroll to position [81, 0]
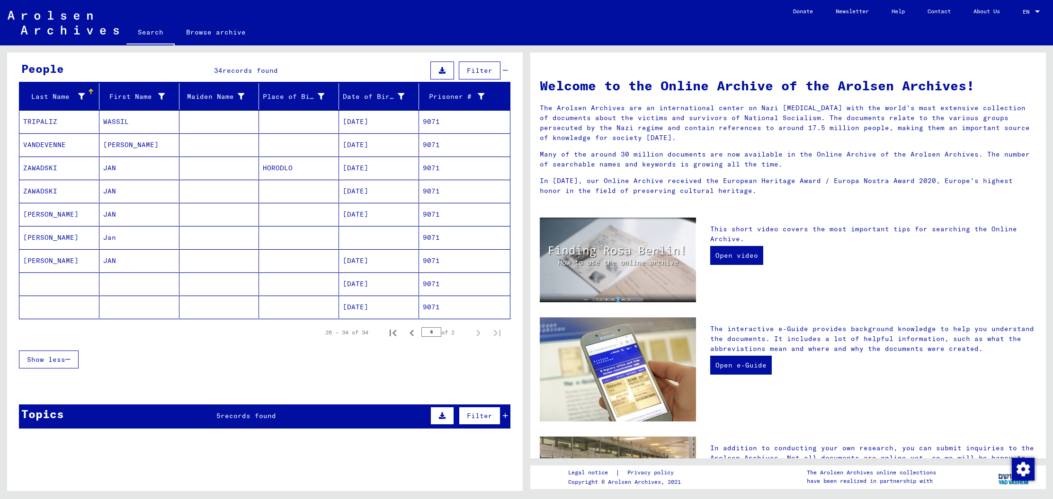
click at [431, 145] on mat-cell "9071" at bounding box center [464, 144] width 91 height 23
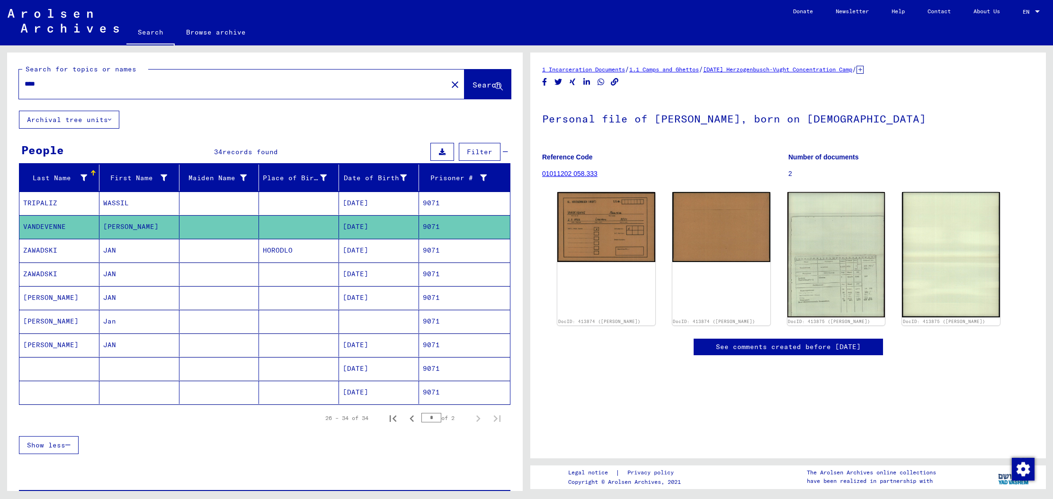
drag, startPoint x: 52, startPoint y: 86, endPoint x: 0, endPoint y: 84, distance: 51.6
click at [0, 85] on div "Search for topics or names **** close Search Archival tree units People 34 reco…" at bounding box center [263, 268] width 526 height 446
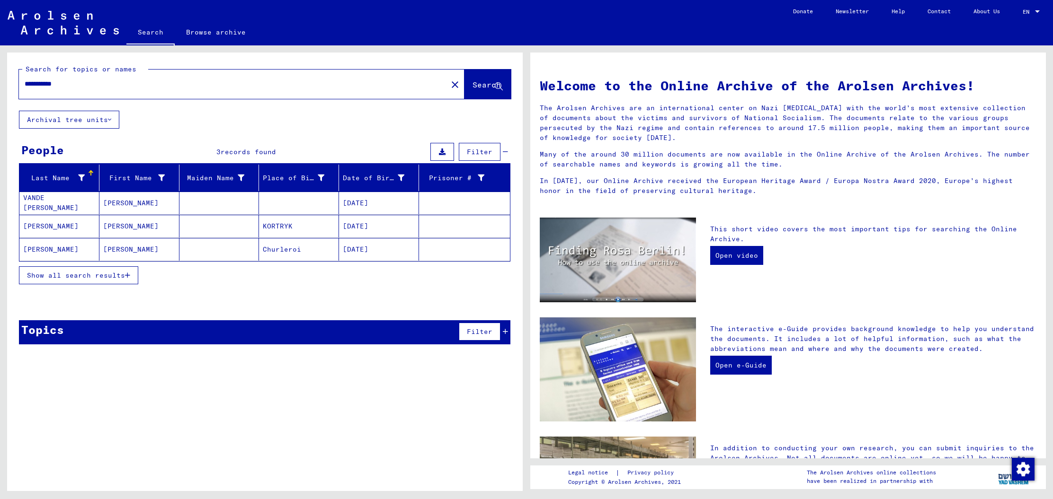
click at [80, 276] on span "Show all search results" at bounding box center [76, 275] width 98 height 9
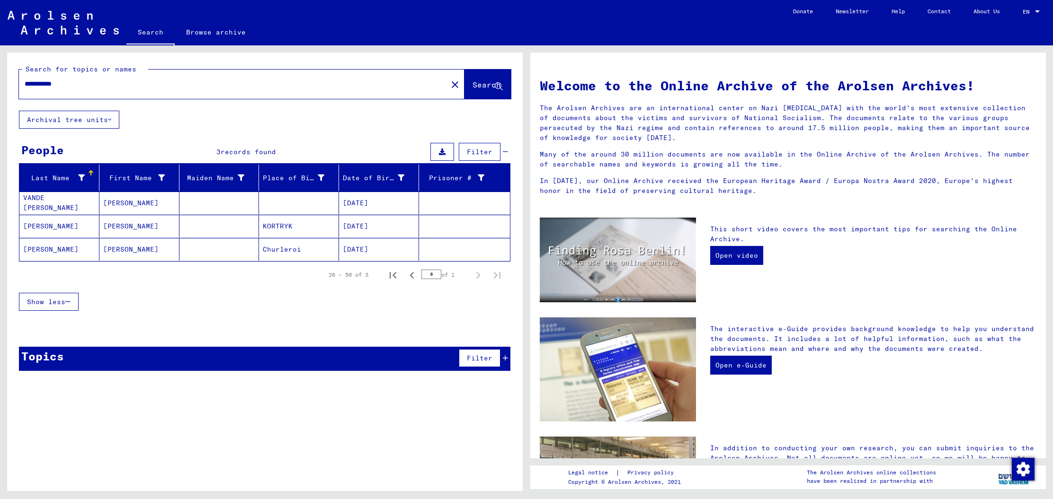
drag, startPoint x: 80, startPoint y: 85, endPoint x: 0, endPoint y: 77, distance: 80.9
click at [0, 77] on div "**********" at bounding box center [263, 268] width 526 height 446
click at [49, 85] on input "**********" at bounding box center [230, 84] width 411 height 10
type input "**********"
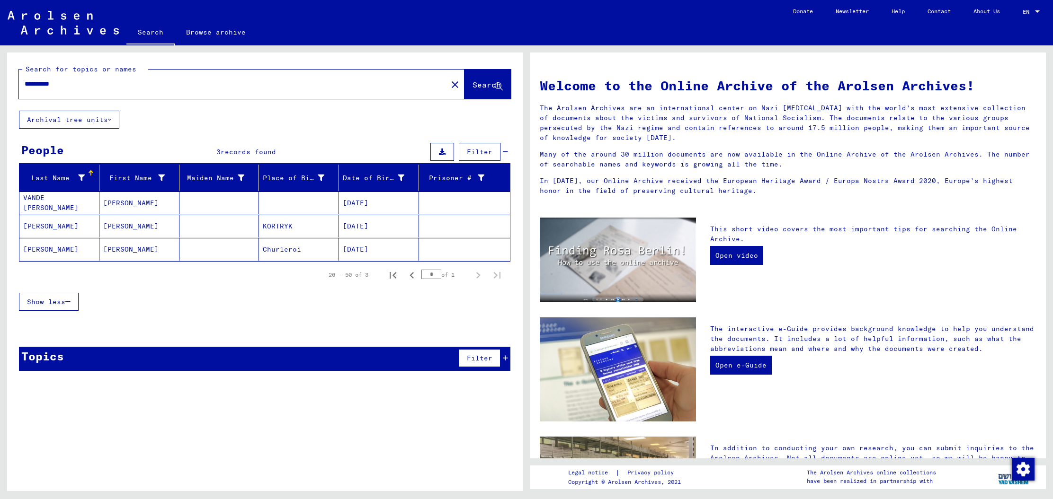
drag, startPoint x: 92, startPoint y: 84, endPoint x: 0, endPoint y: 75, distance: 92.3
click at [0, 75] on div "**********" at bounding box center [263, 268] width 526 height 446
